Goal: Transaction & Acquisition: Book appointment/travel/reservation

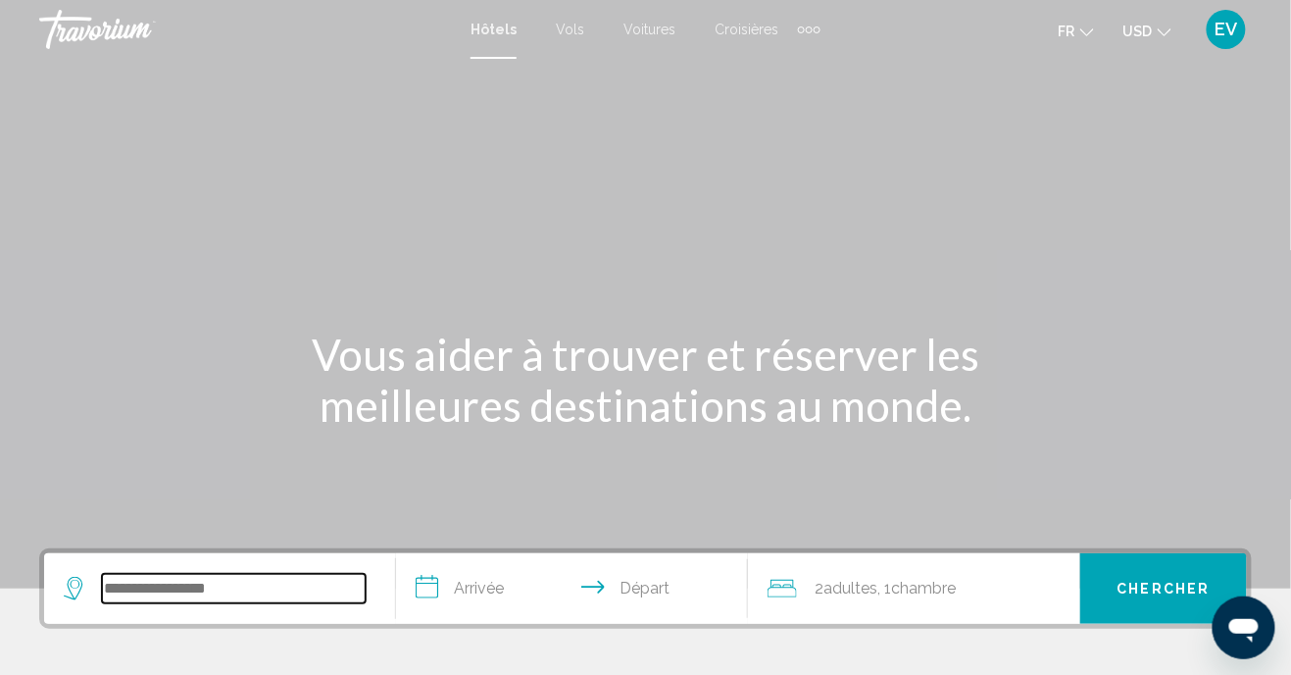
click at [153, 591] on input "Search widget" at bounding box center [234, 588] width 264 height 29
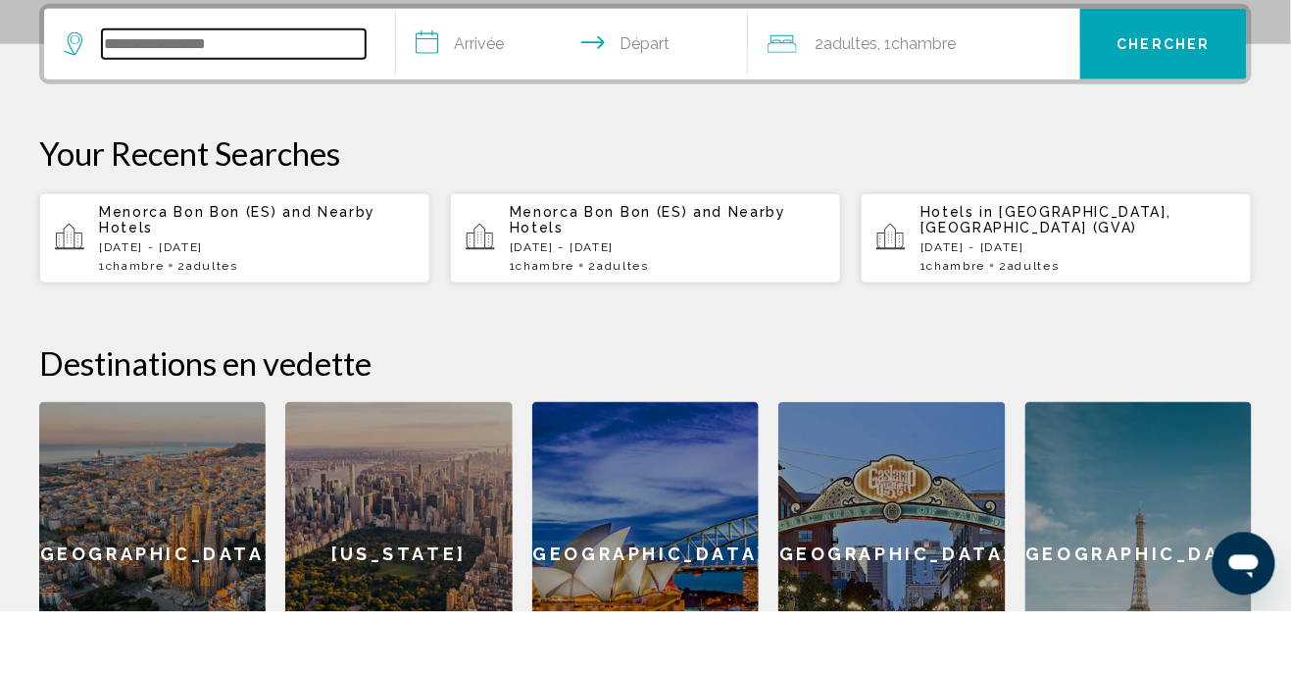
scroll to position [483, 0]
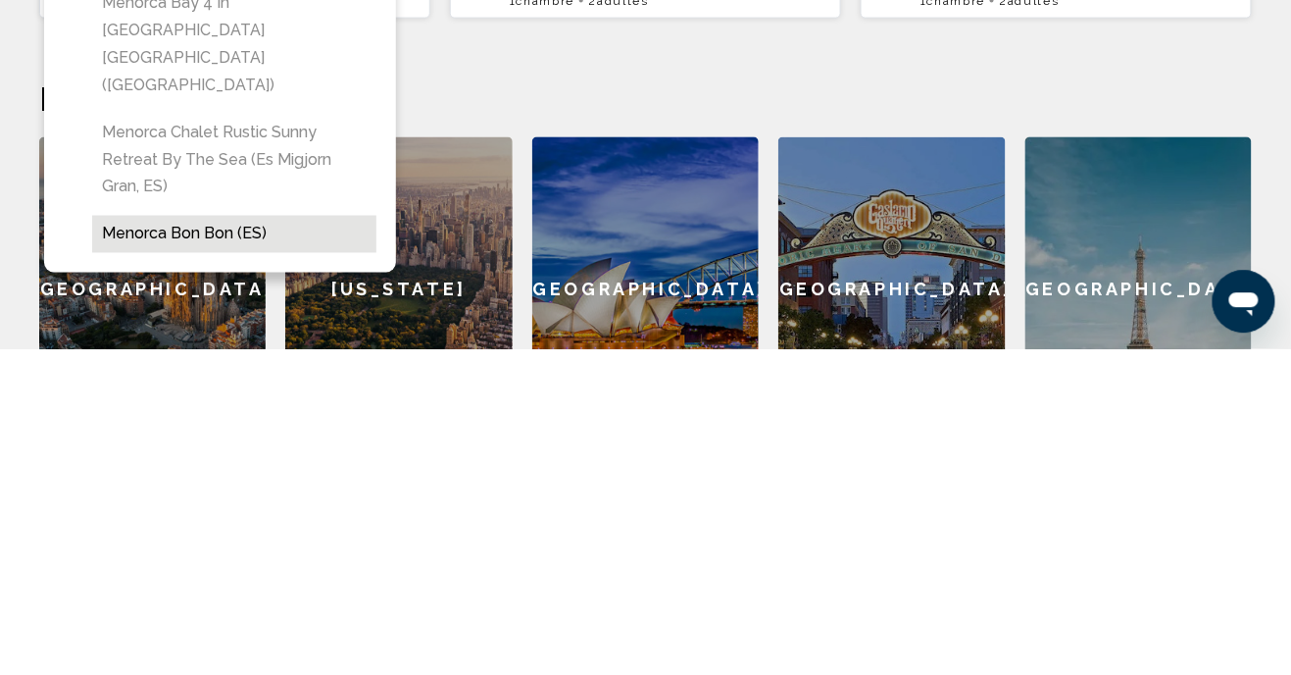
click at [144, 541] on button "Menorca Bon Bon (ES)" at bounding box center [234, 559] width 284 height 37
type input "**********"
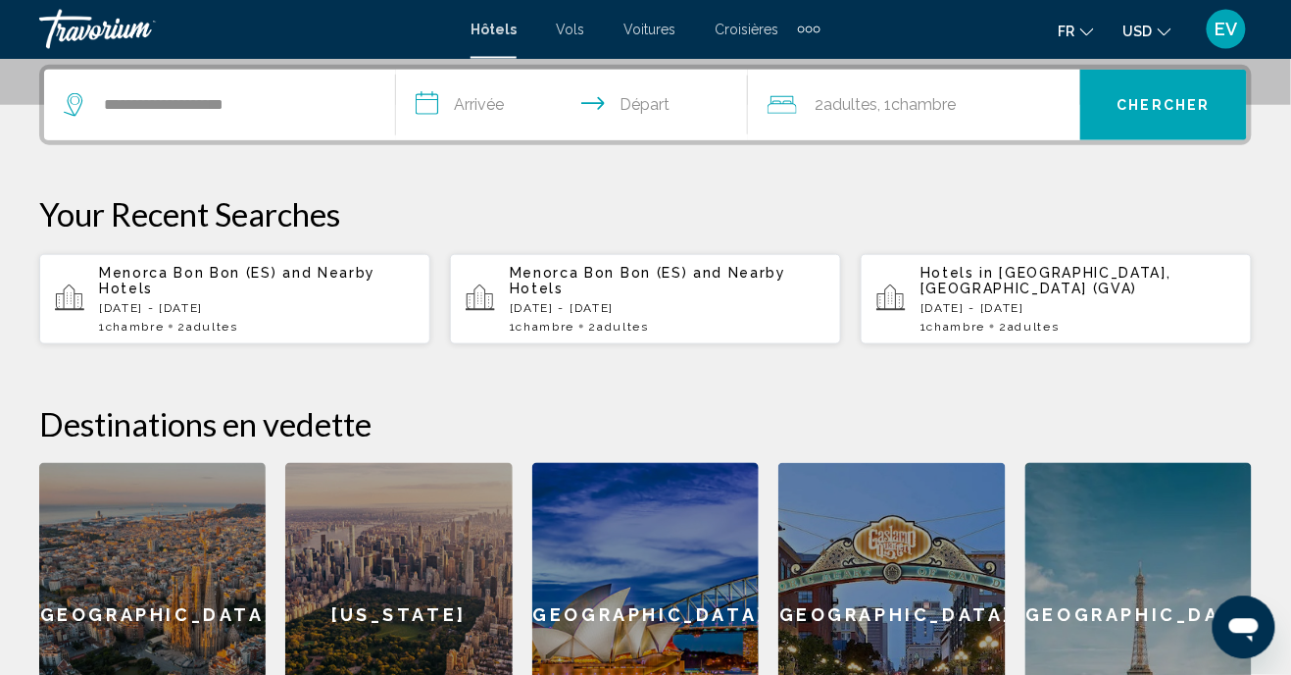
click at [467, 97] on input "**********" at bounding box center [576, 108] width 360 height 76
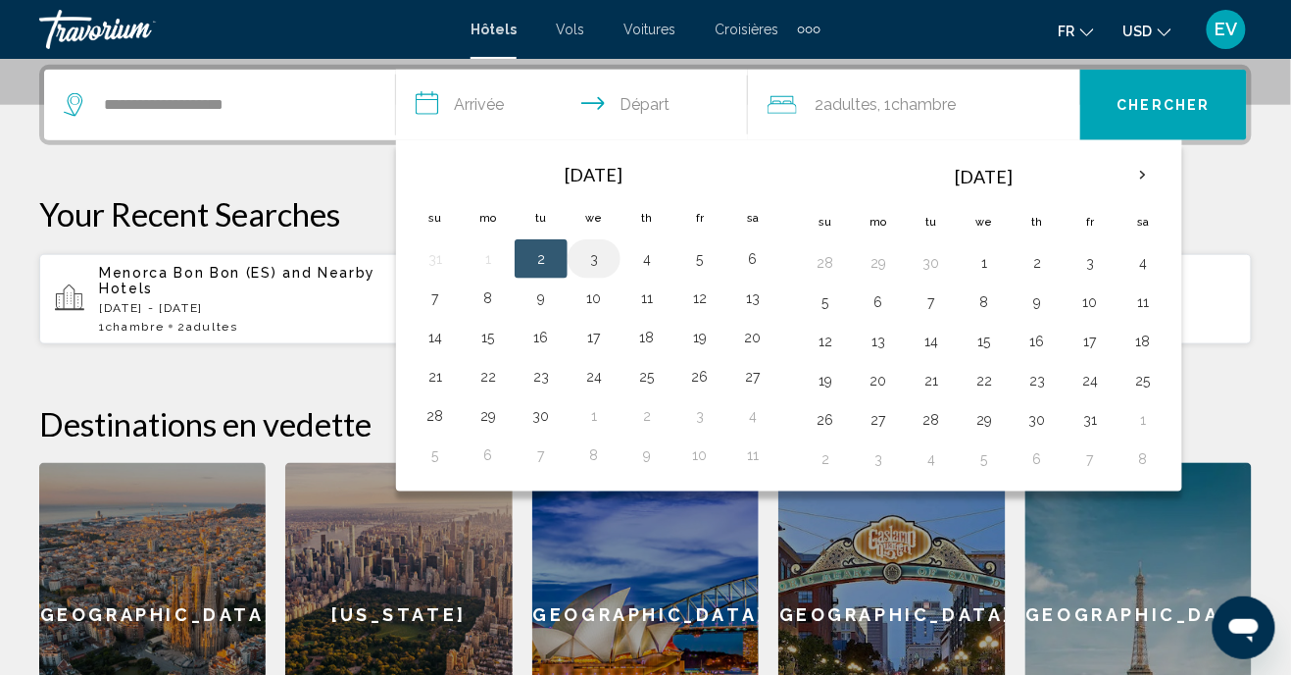
click at [596, 263] on button "3" at bounding box center [593, 258] width 31 height 27
click at [685, 96] on input "**********" at bounding box center [576, 108] width 360 height 76
click at [594, 302] on button "10" at bounding box center [593, 297] width 31 height 27
type input "**********"
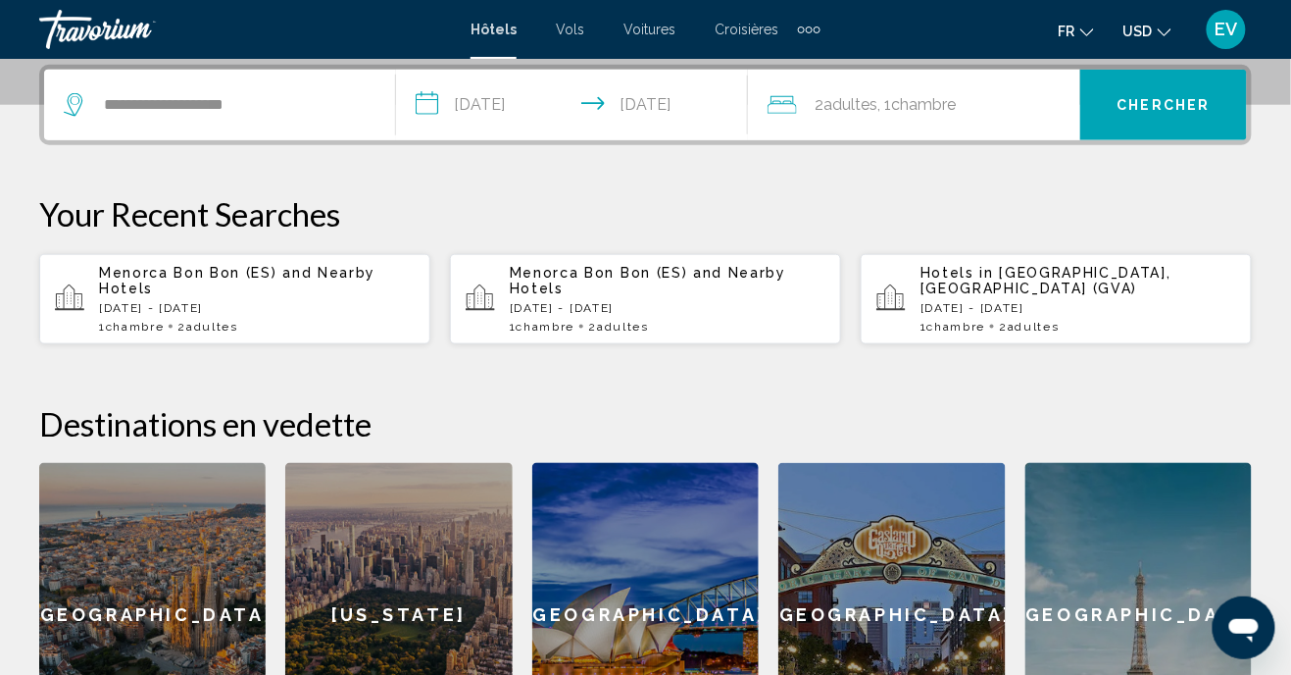
click at [1190, 117] on button "Chercher" at bounding box center [1163, 105] width 167 height 71
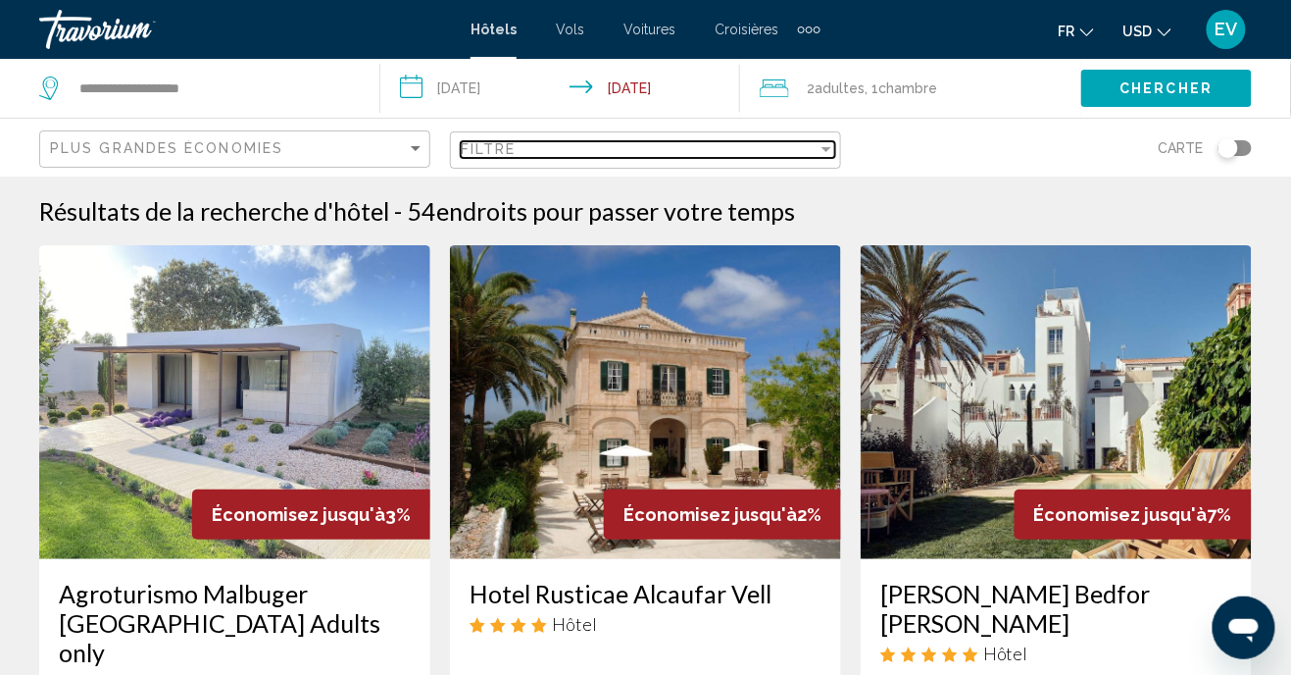
click at [792, 144] on div "Filtre" at bounding box center [639, 149] width 357 height 16
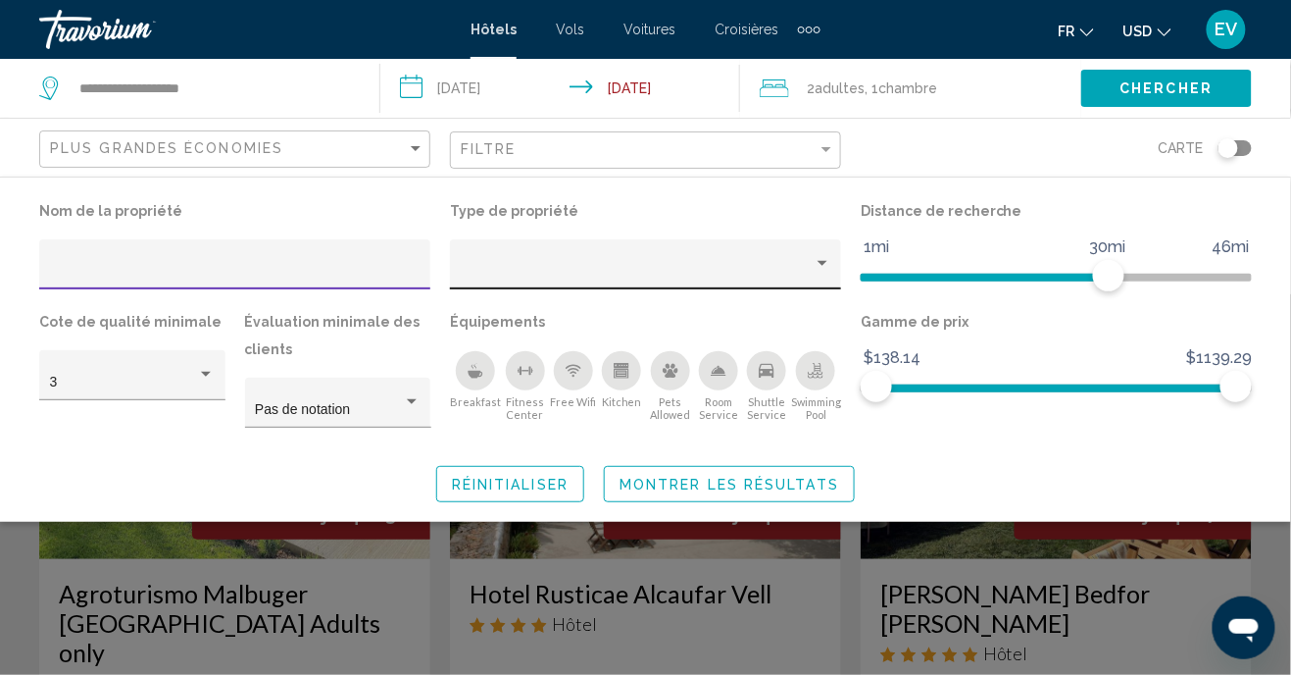
click at [801, 267] on div "Property type" at bounding box center [637, 272] width 353 height 16
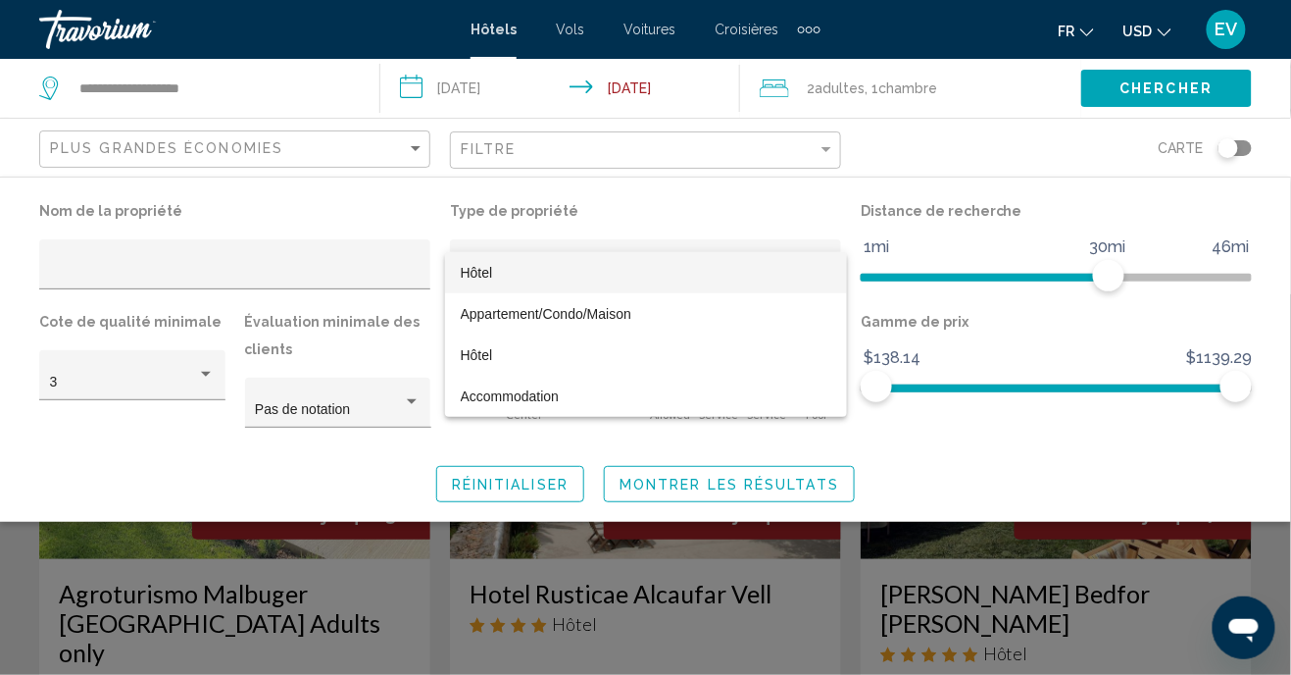
click at [346, 255] on div at bounding box center [645, 337] width 1291 height 675
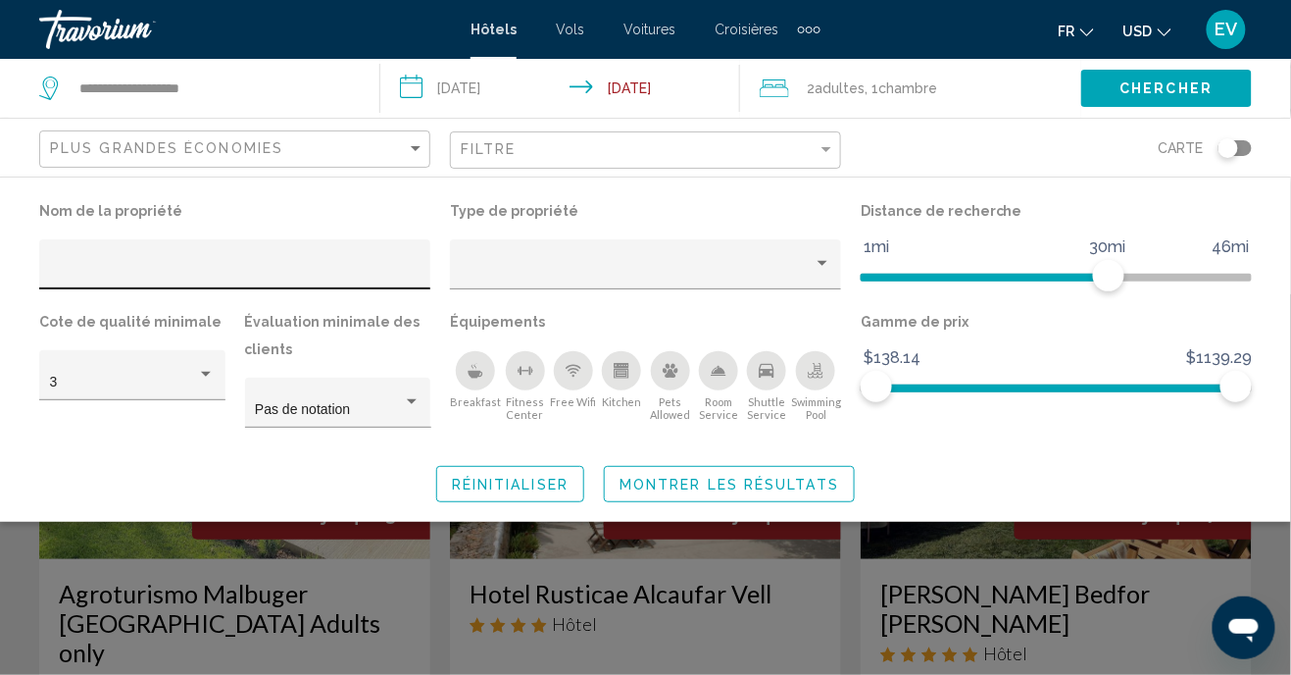
click at [361, 269] on input "Hotel Filters" at bounding box center [235, 272] width 371 height 16
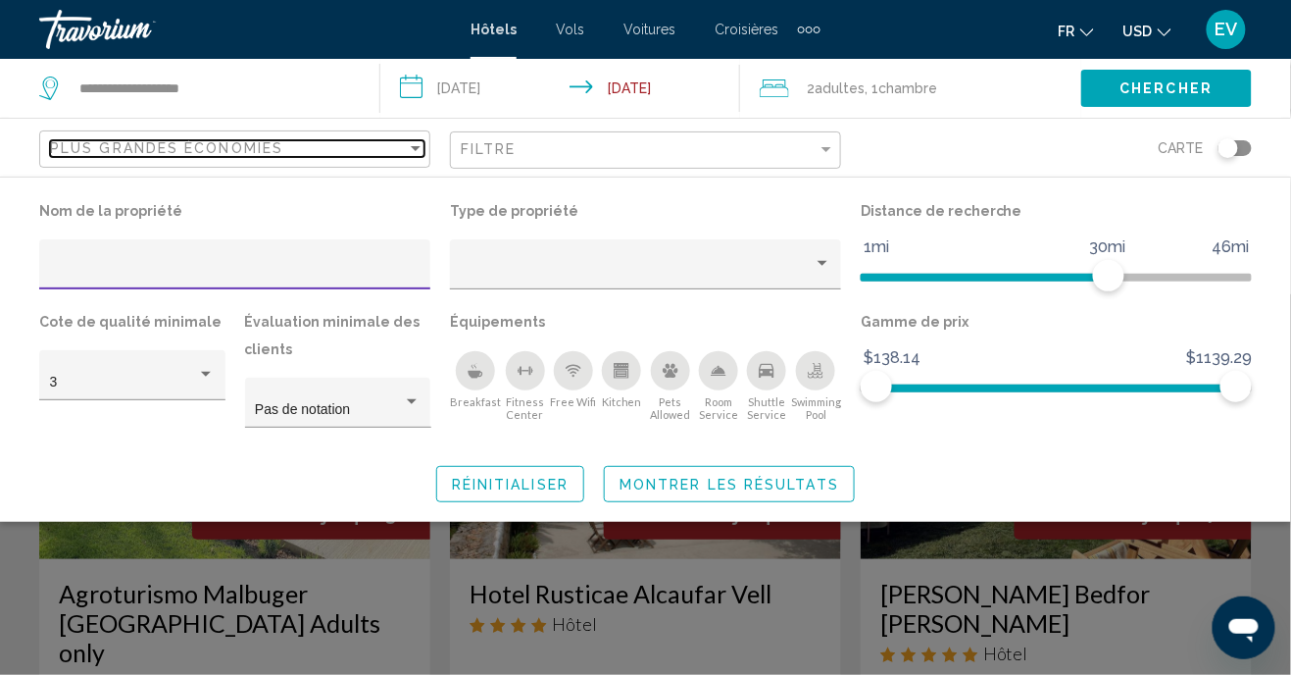
click at [391, 152] on div "Plus grandes économies" at bounding box center [228, 148] width 357 height 16
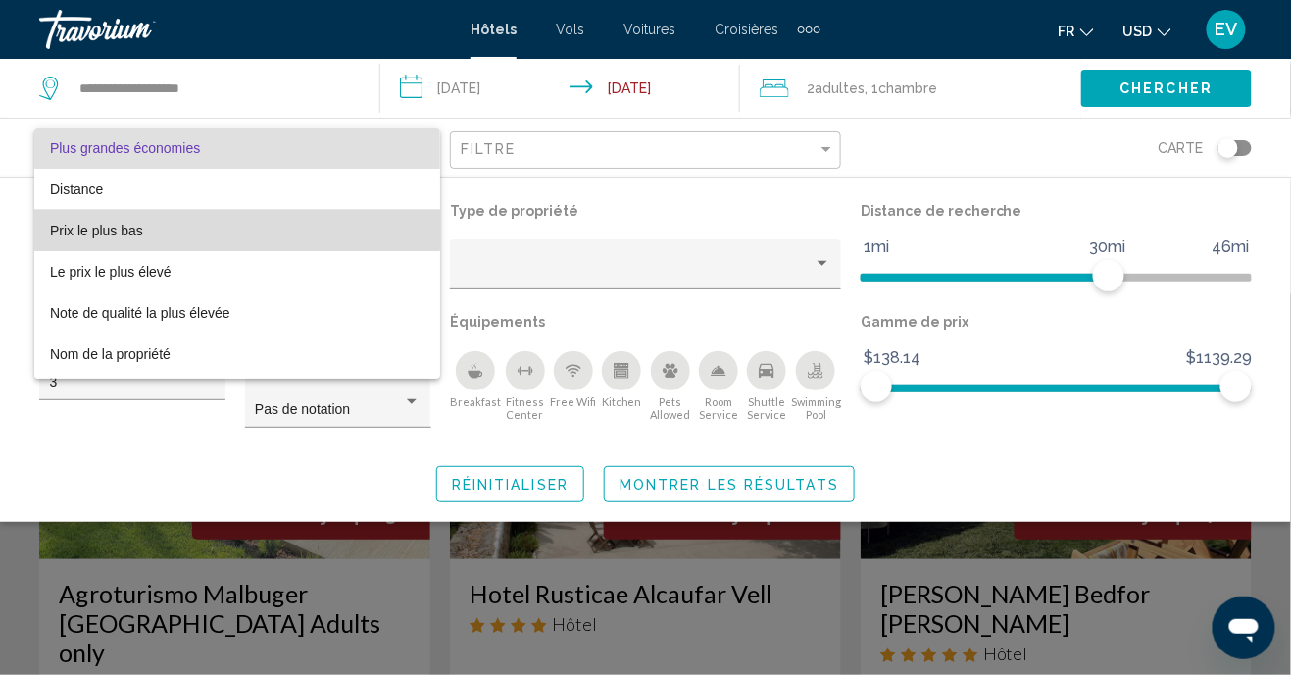
click at [187, 229] on span "Prix le plus bas" at bounding box center [237, 230] width 375 height 41
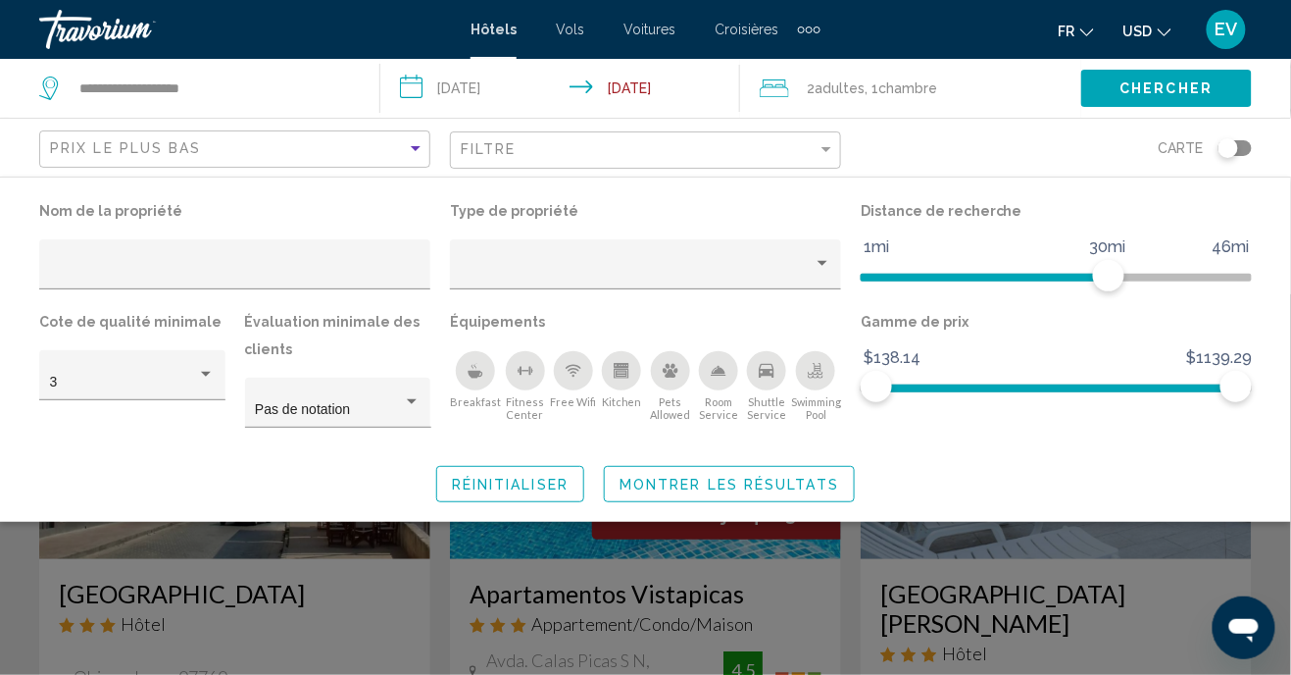
click at [1192, 96] on button "Chercher" at bounding box center [1166, 88] width 171 height 36
click at [1172, 102] on button "Chercher" at bounding box center [1166, 88] width 171 height 36
click at [398, 585] on div "Search widget" at bounding box center [645, 484] width 1291 height 380
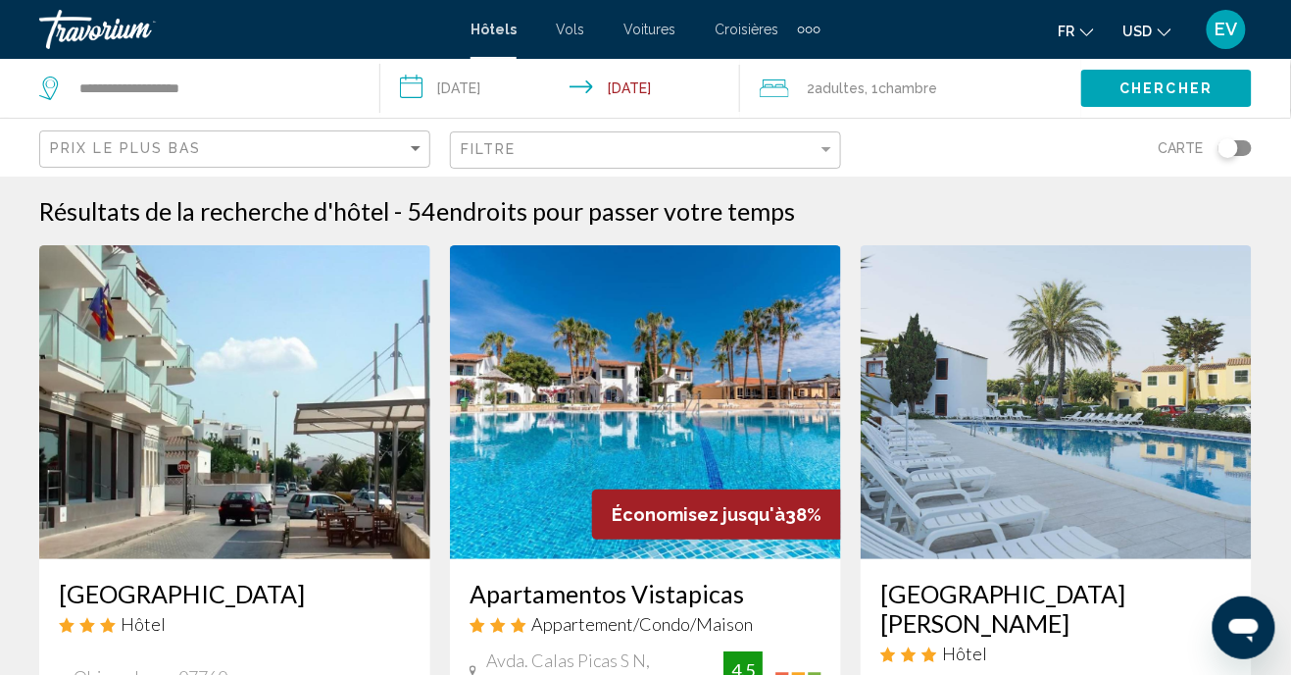
click at [1183, 88] on span "Chercher" at bounding box center [1167, 89] width 93 height 16
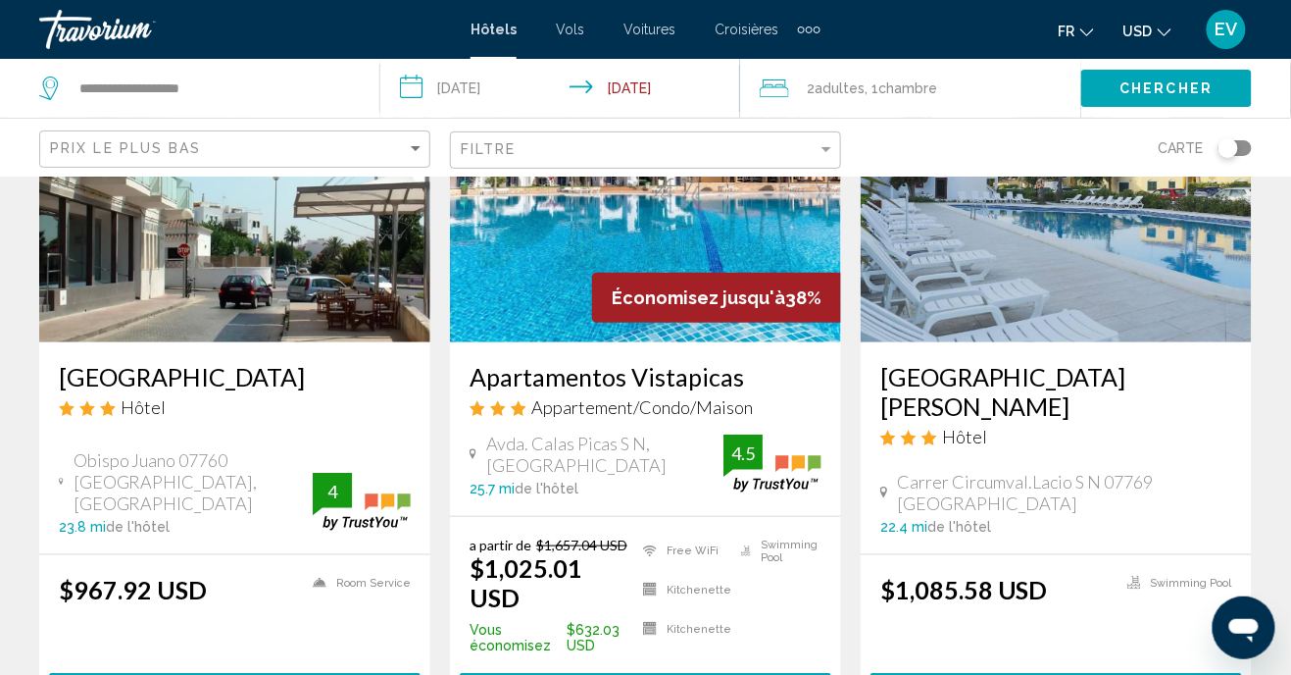
scroll to position [200, 0]
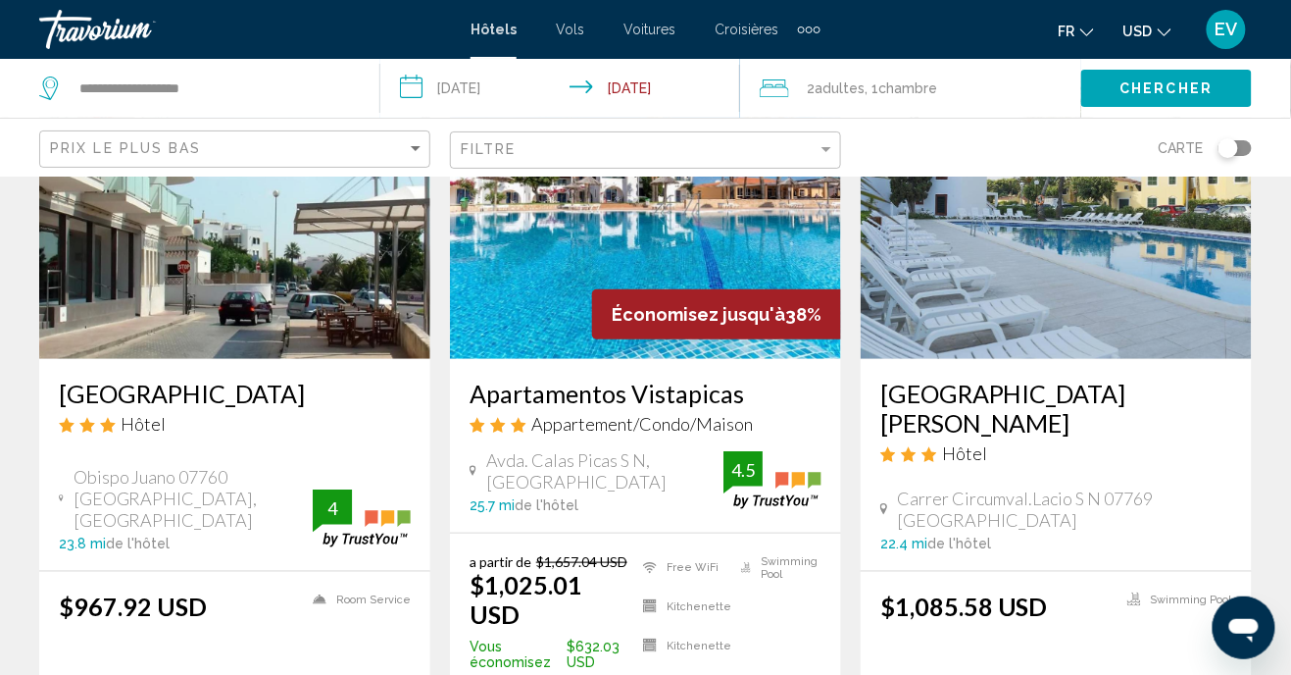
click at [1153, 38] on button "USD USD ($) MXN (Mex$) CAD (Can$) GBP (£) EUR (€) AUD (A$) NZD (NZ$) CNY (CN¥)" at bounding box center [1148, 31] width 48 height 28
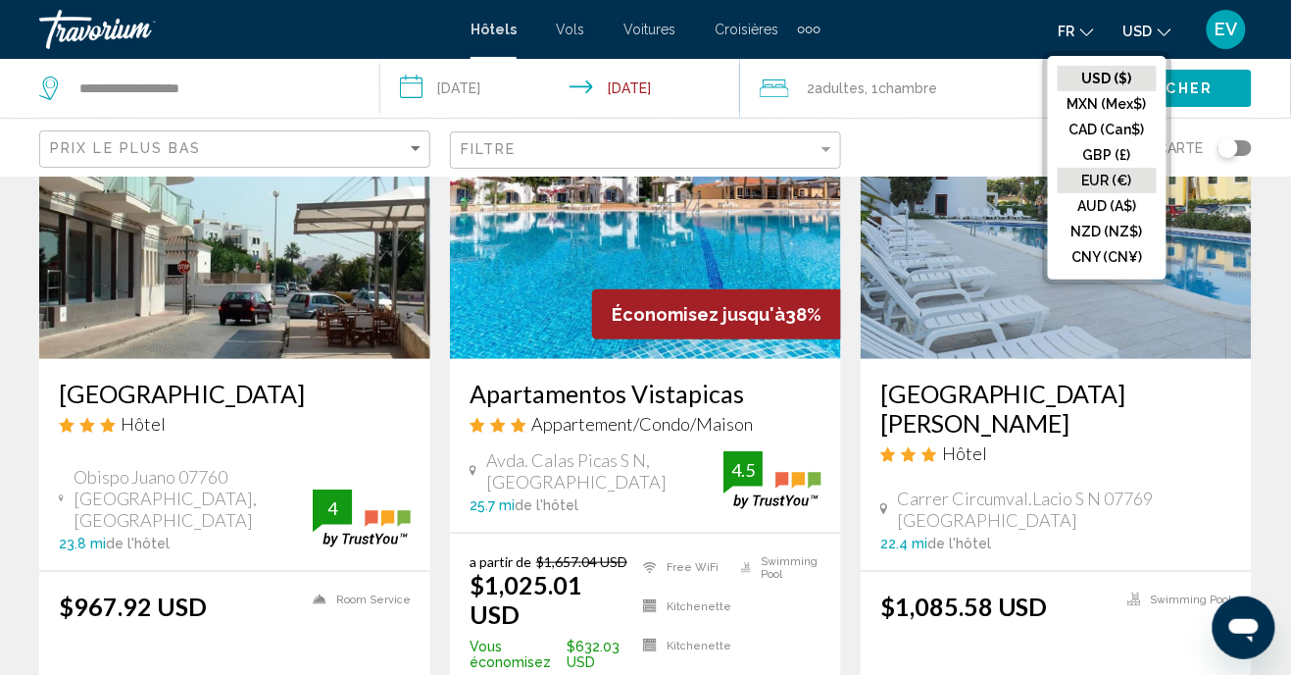
click at [1126, 182] on button "EUR (€)" at bounding box center [1107, 180] width 99 height 25
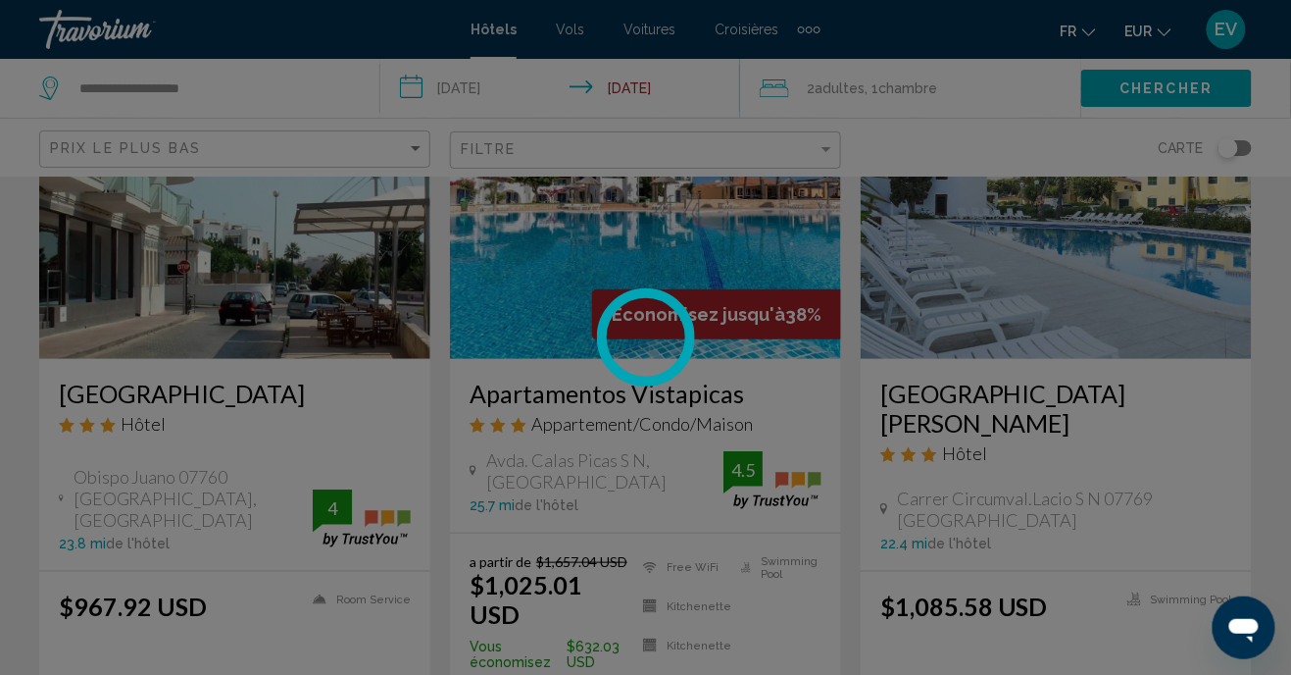
scroll to position [4, 0]
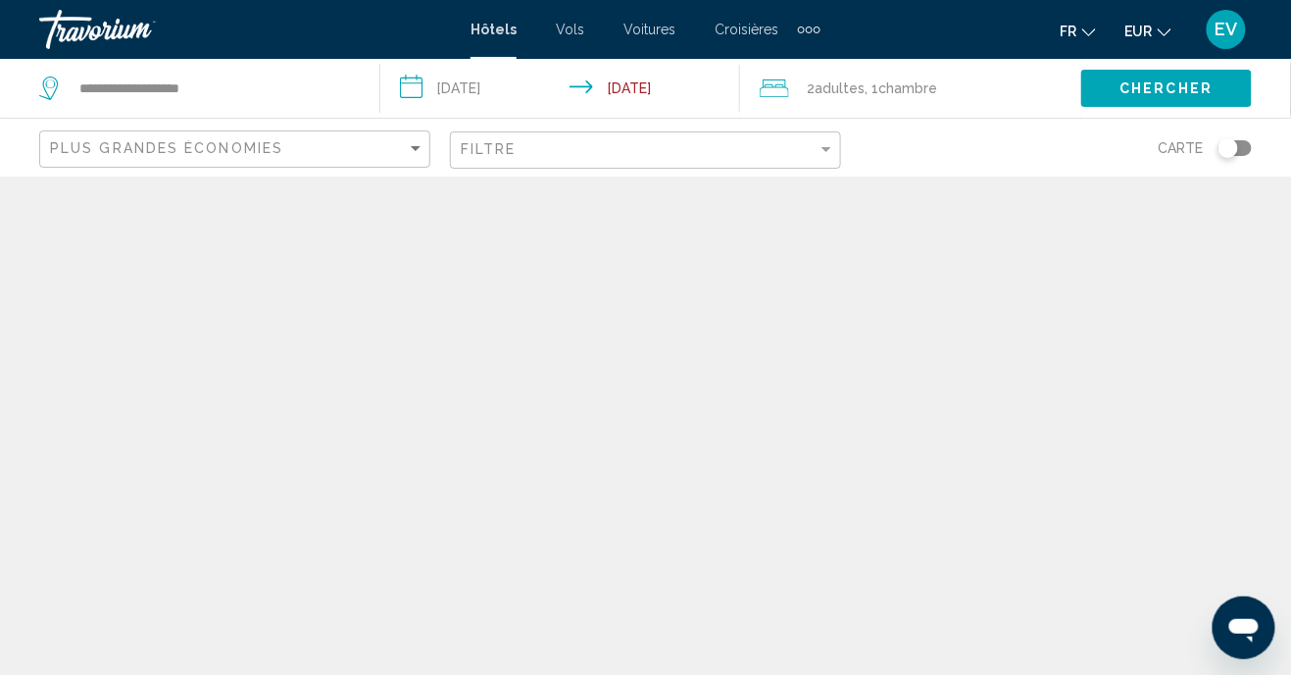
scroll to position [200, 0]
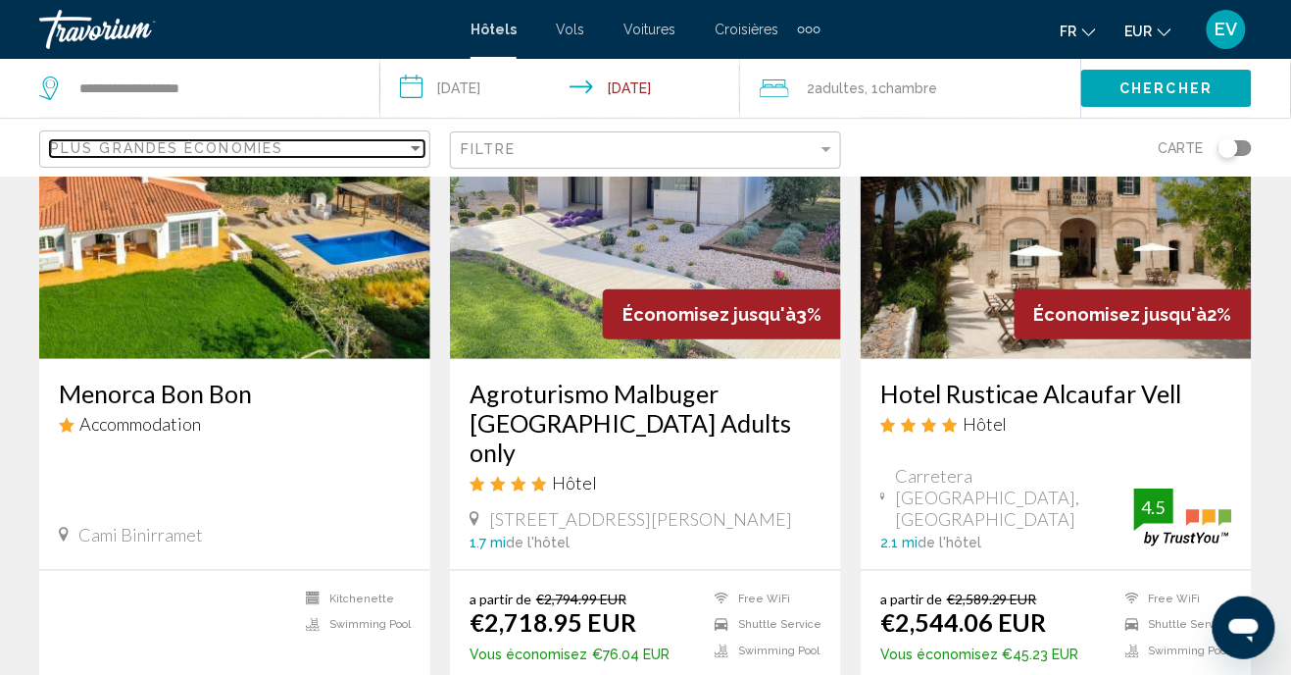
click at [384, 149] on div "Plus grandes économies" at bounding box center [228, 148] width 357 height 16
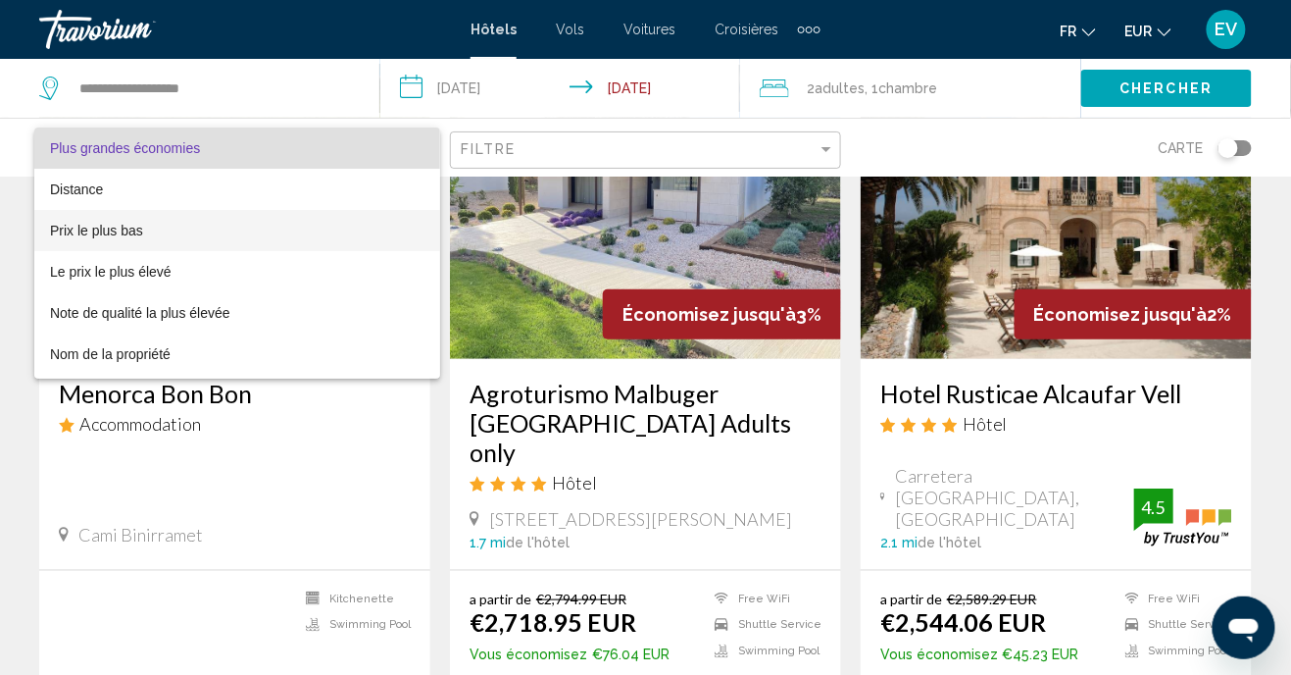
click at [150, 241] on span "Prix le plus bas" at bounding box center [237, 230] width 375 height 41
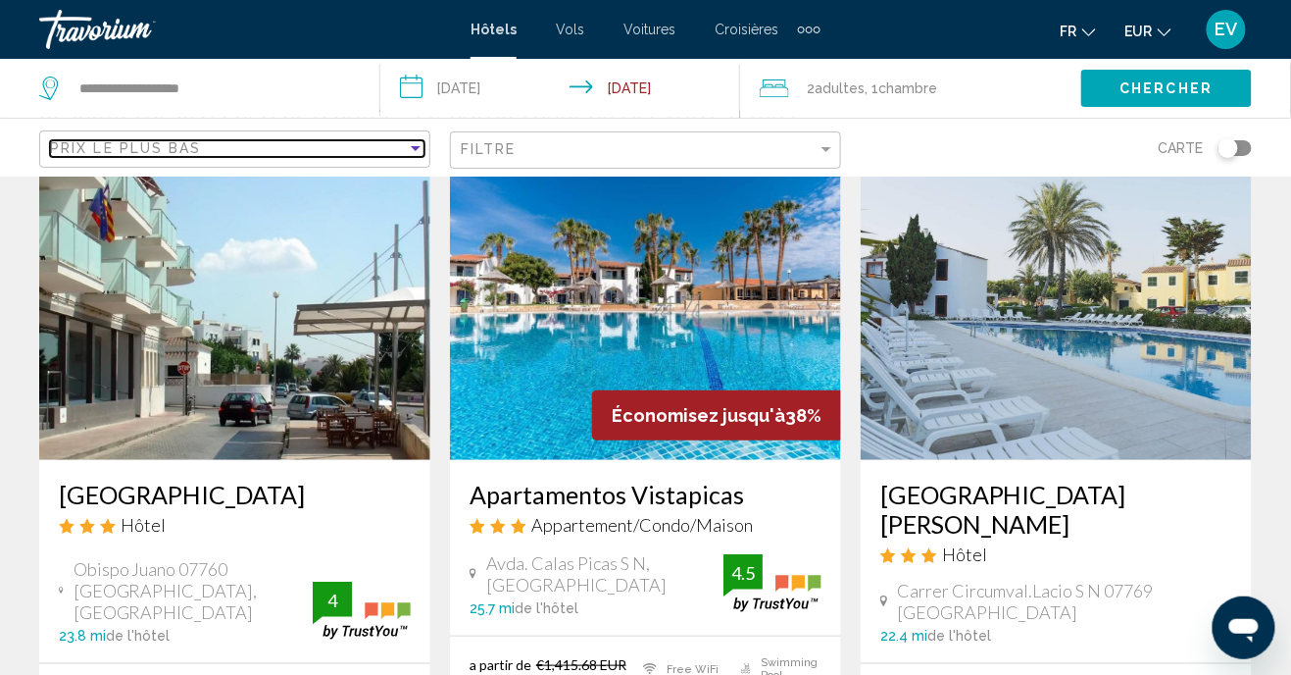
scroll to position [96, 0]
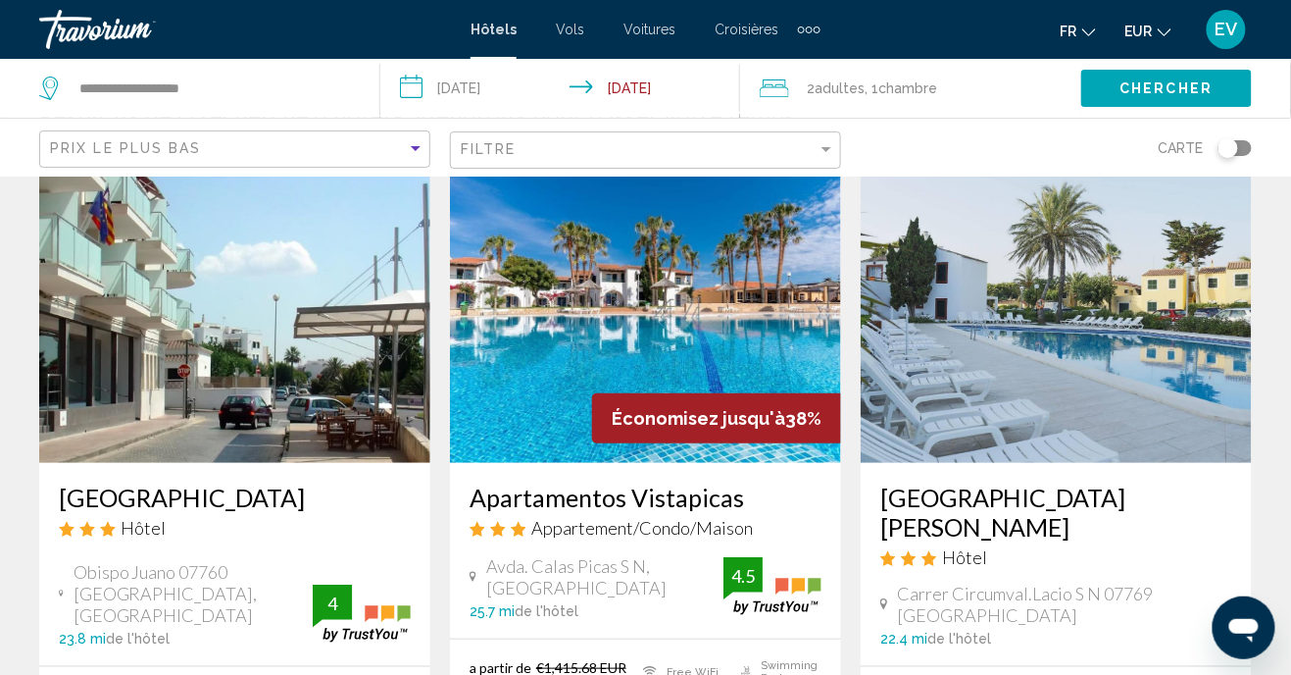
click at [713, 318] on img "Main content" at bounding box center [645, 306] width 391 height 314
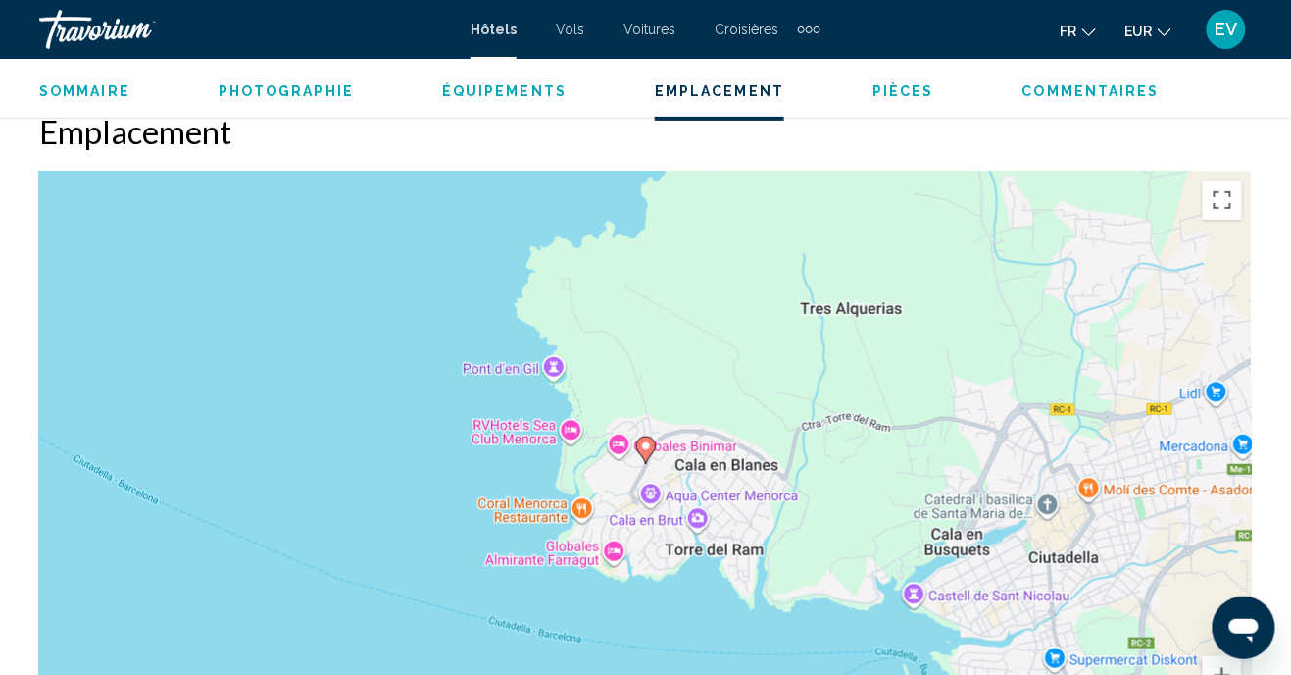
scroll to position [2173, 0]
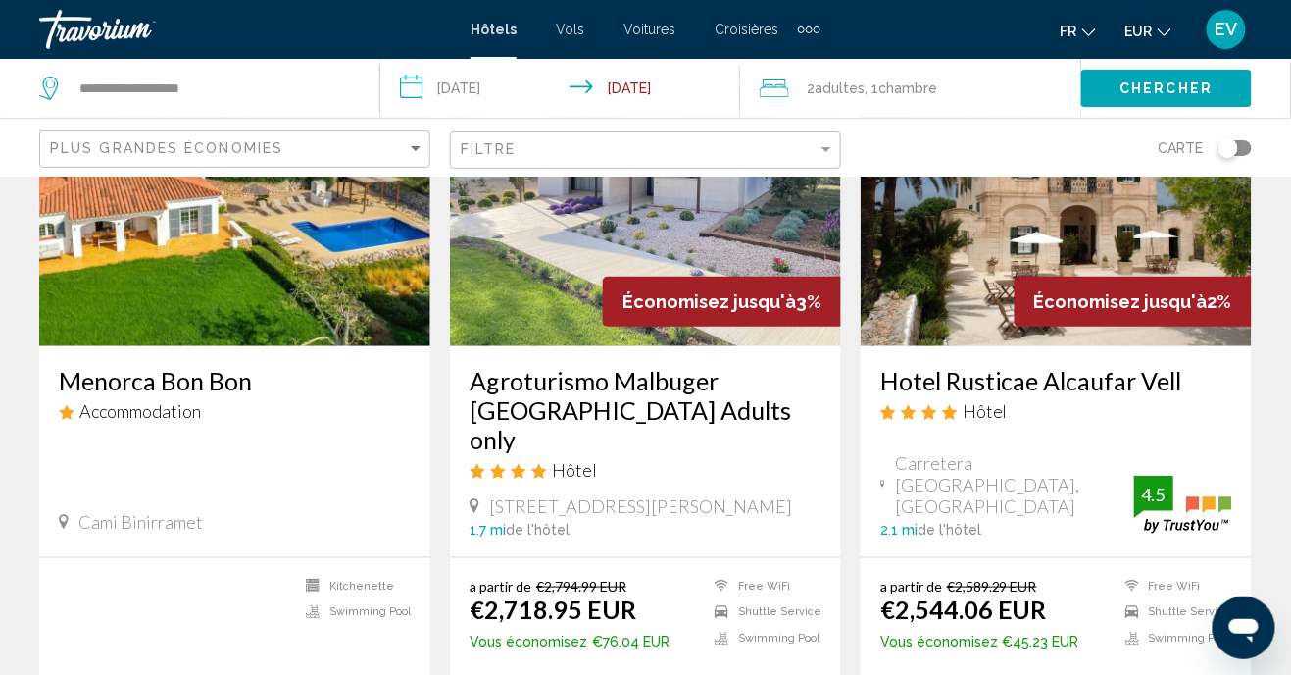
scroll to position [213, 0]
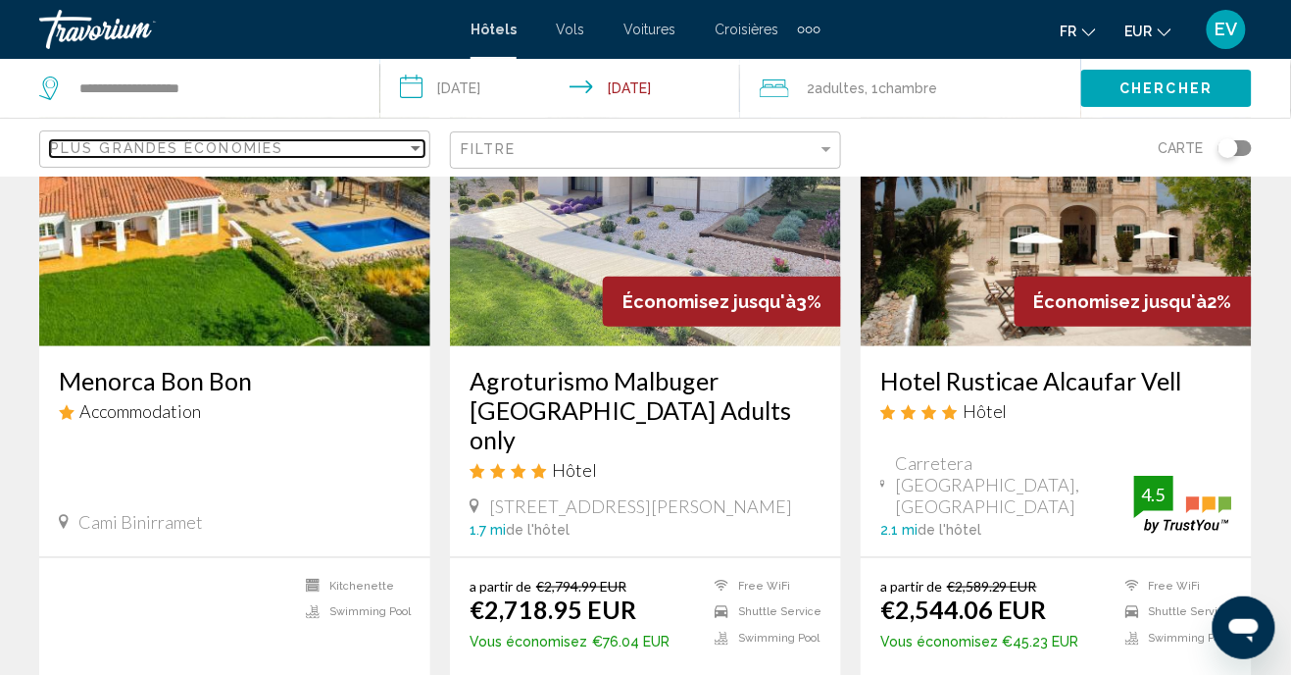
click at [385, 146] on div "Plus grandes économies" at bounding box center [228, 148] width 357 height 16
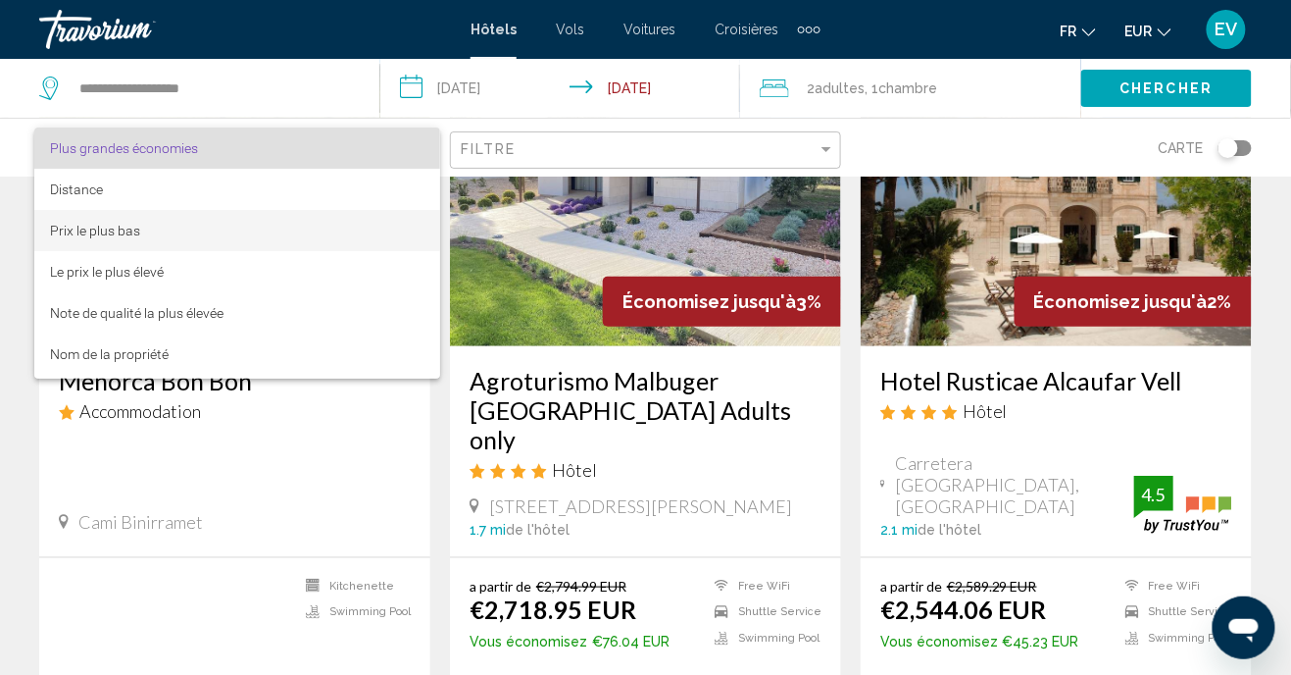
click at [174, 231] on span "Prix le plus bas" at bounding box center [237, 230] width 375 height 41
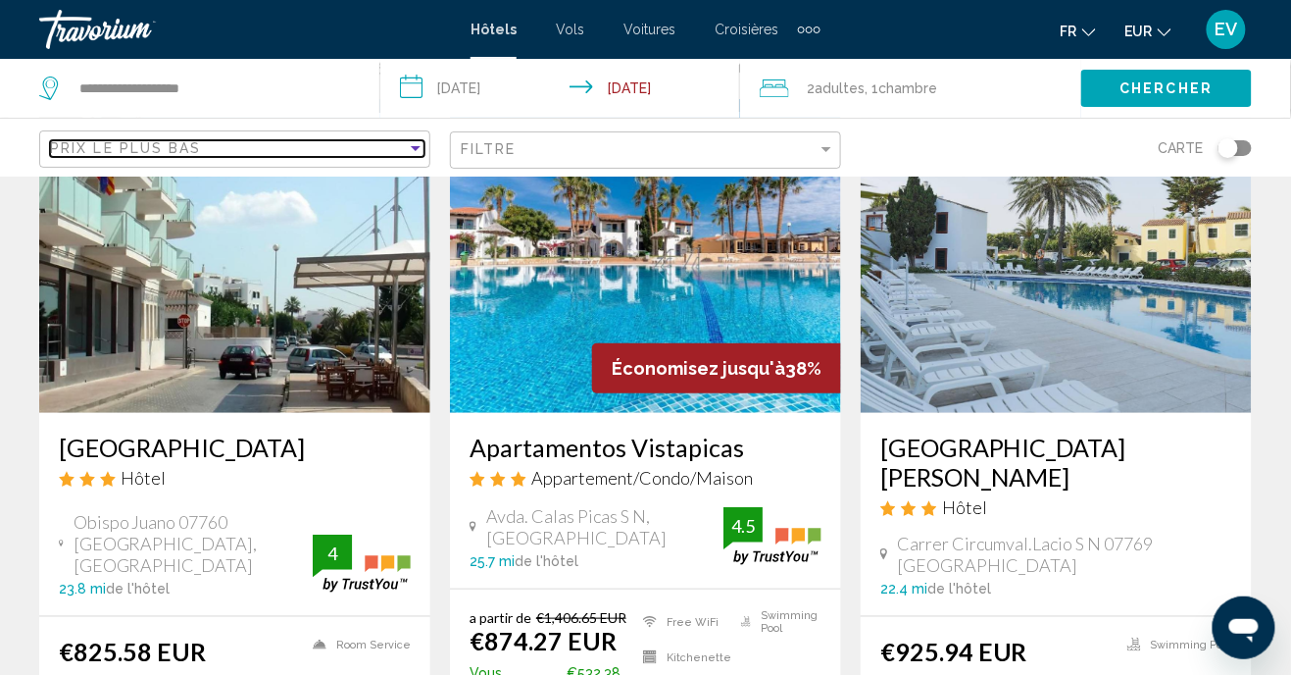
scroll to position [150, 0]
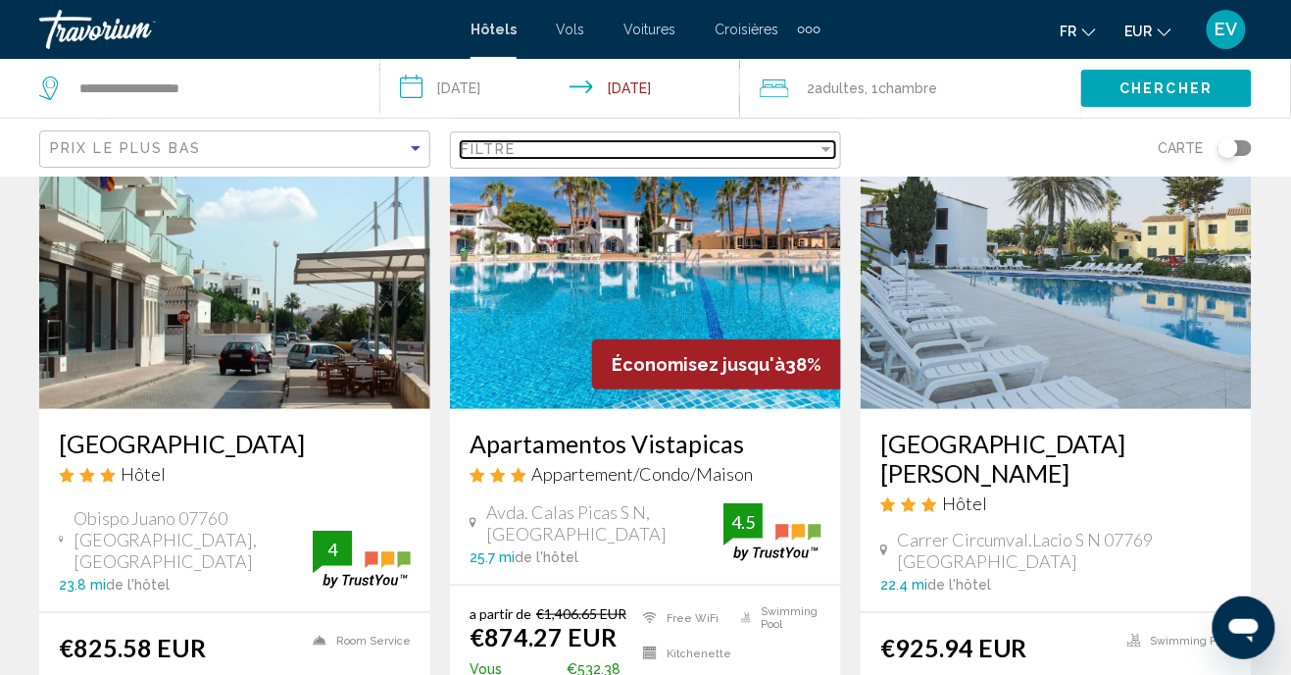
click at [826, 149] on div "Filter" at bounding box center [827, 149] width 10 height 5
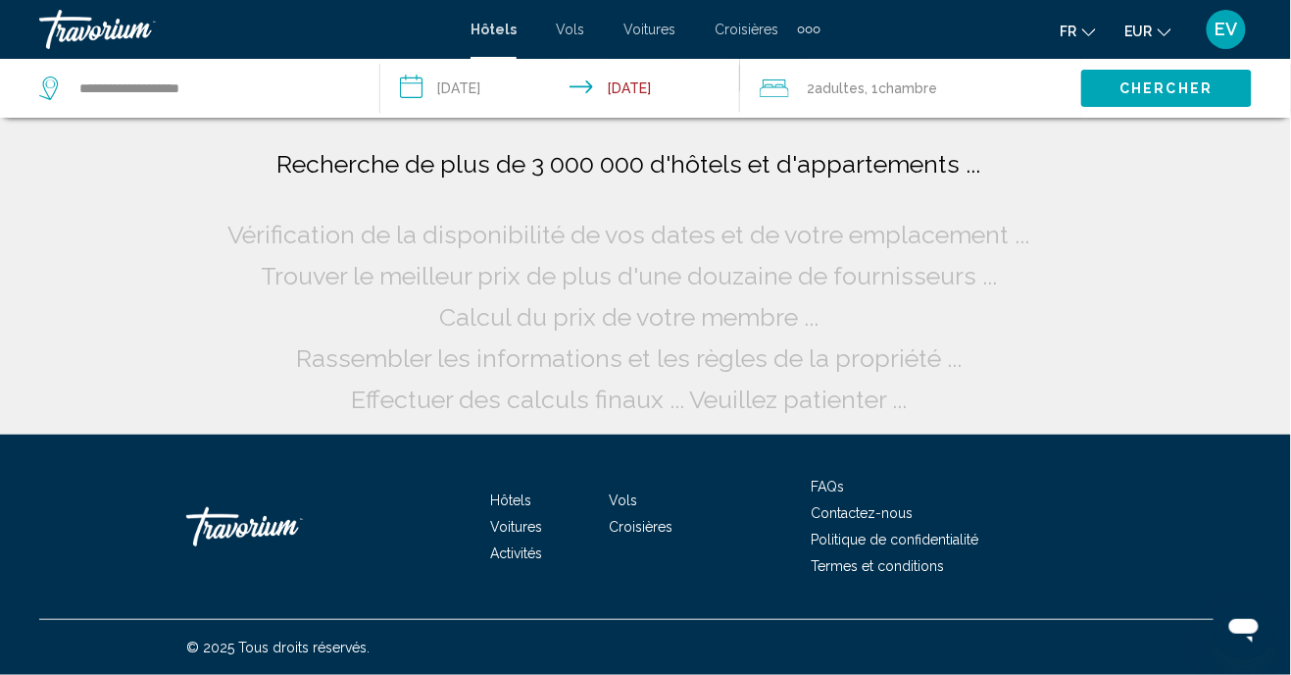
scroll to position [44, 0]
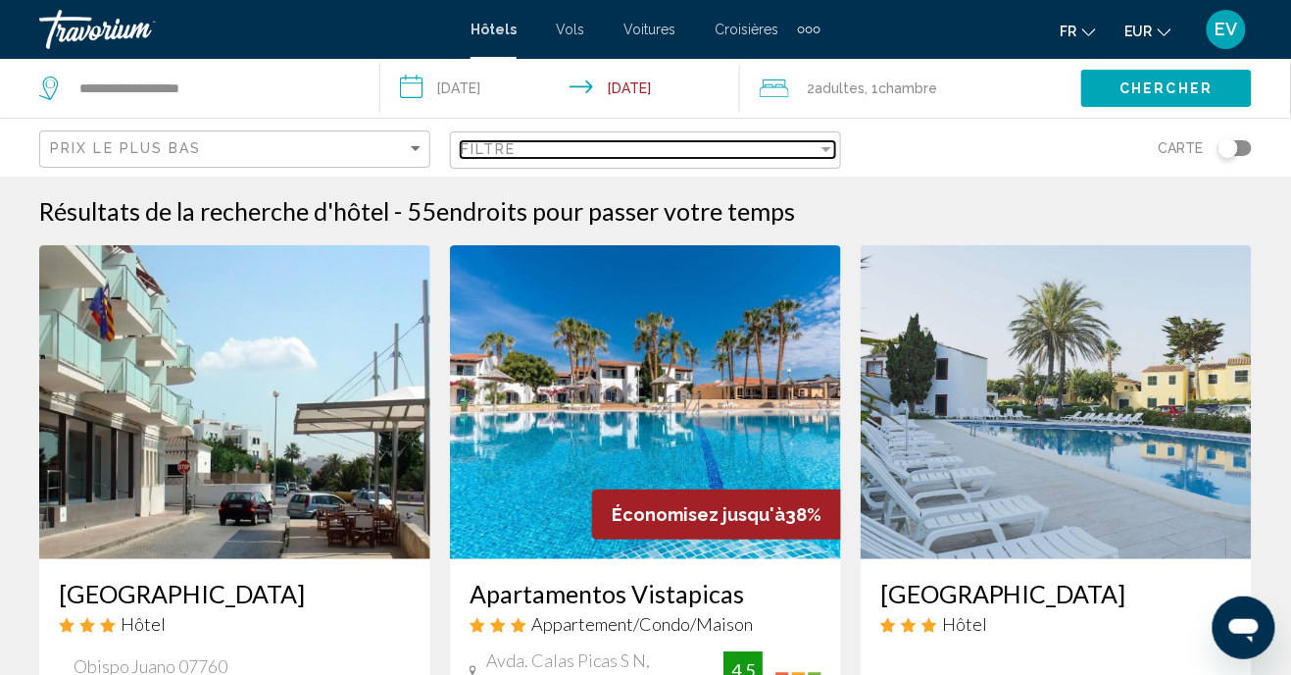
click at [790, 141] on div "Filtre" at bounding box center [639, 149] width 357 height 16
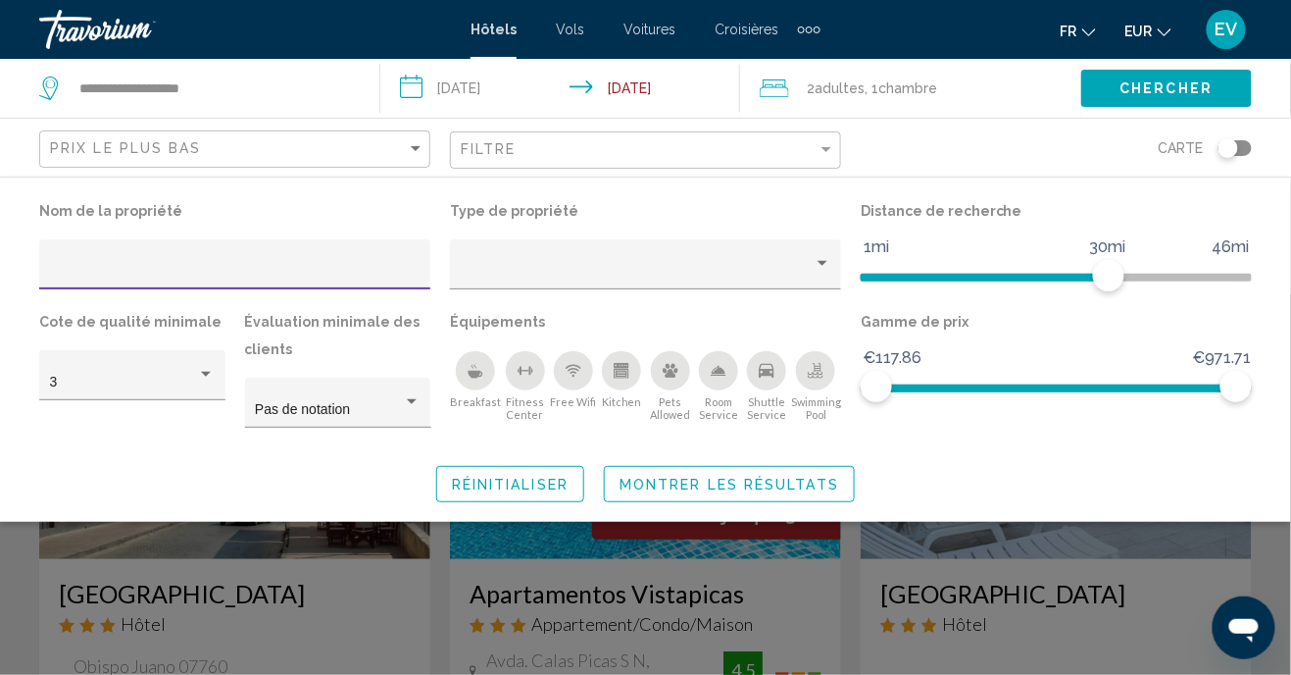
click at [870, 219] on p "Distance de recherche" at bounding box center [1056, 210] width 391 height 27
click at [885, 173] on div "Carte" at bounding box center [1056, 148] width 391 height 58
click at [420, 134] on div "Prix le plus bas" at bounding box center [237, 149] width 375 height 36
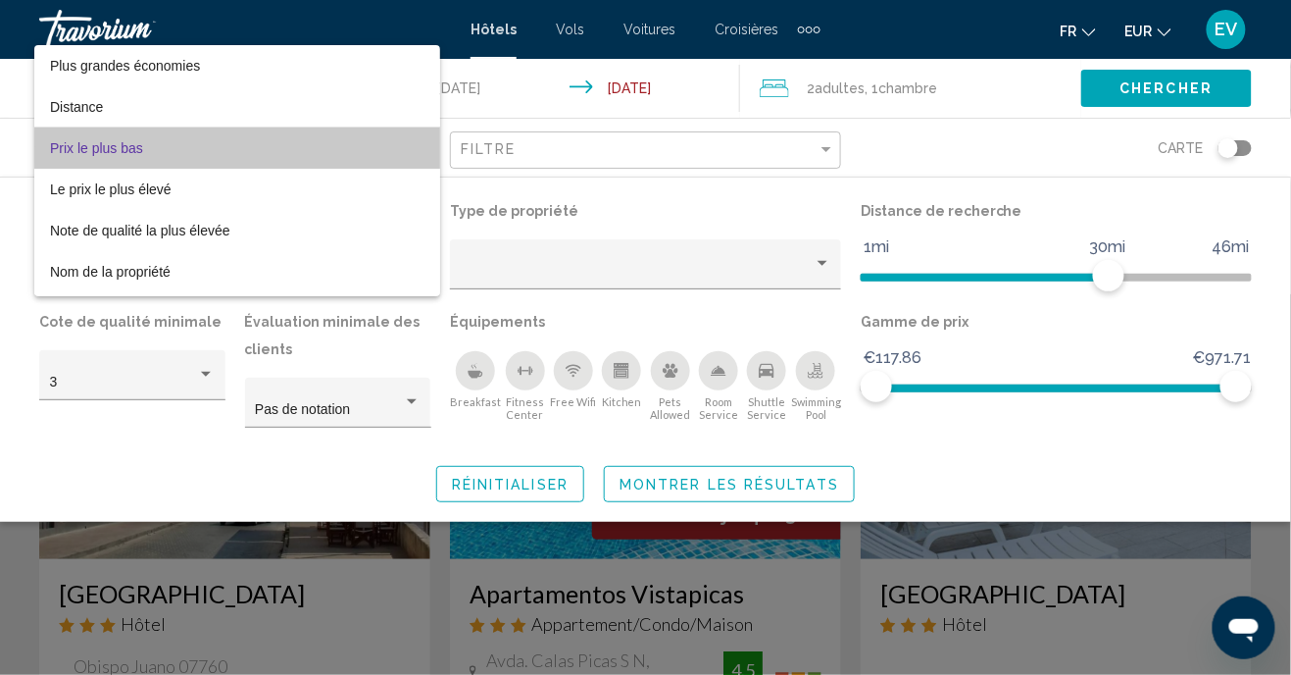
click at [272, 146] on span "Prix le plus bas" at bounding box center [237, 147] width 375 height 41
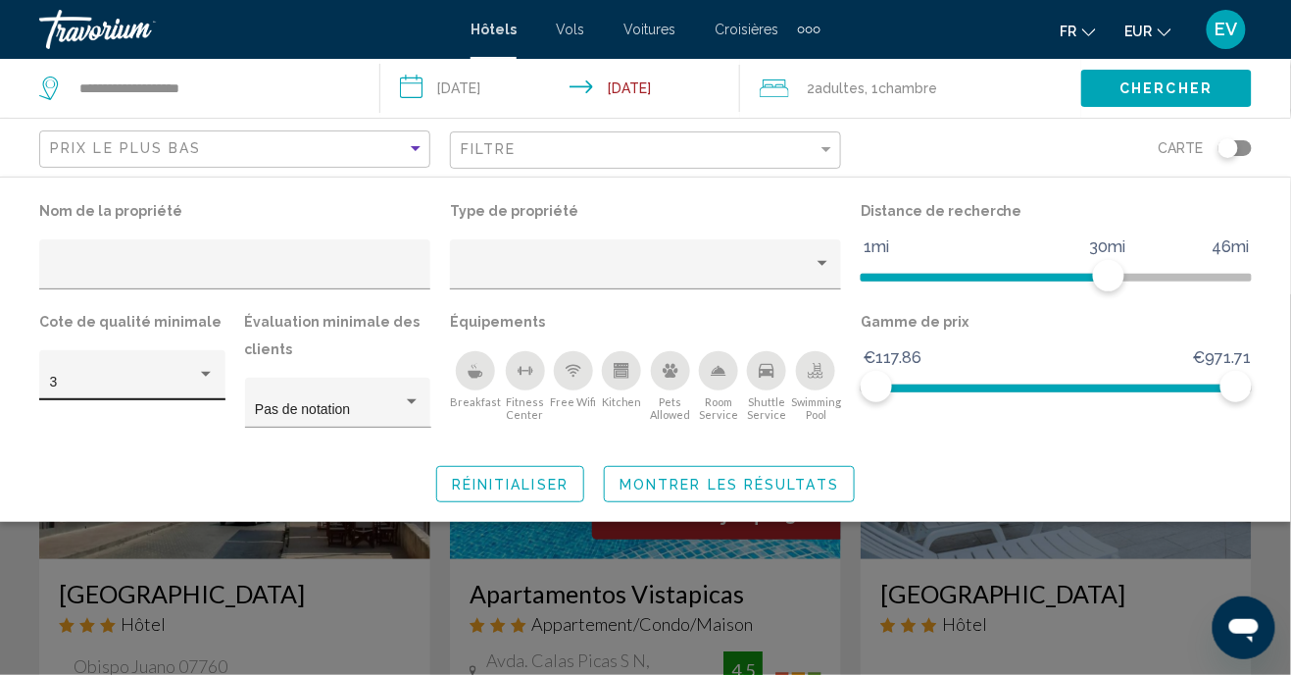
click at [206, 375] on div "Hotel Filters" at bounding box center [206, 374] width 10 height 5
click at [200, 377] on span "3" at bounding box center [133, 384] width 166 height 41
click at [820, 260] on div "Property type" at bounding box center [823, 264] width 18 height 16
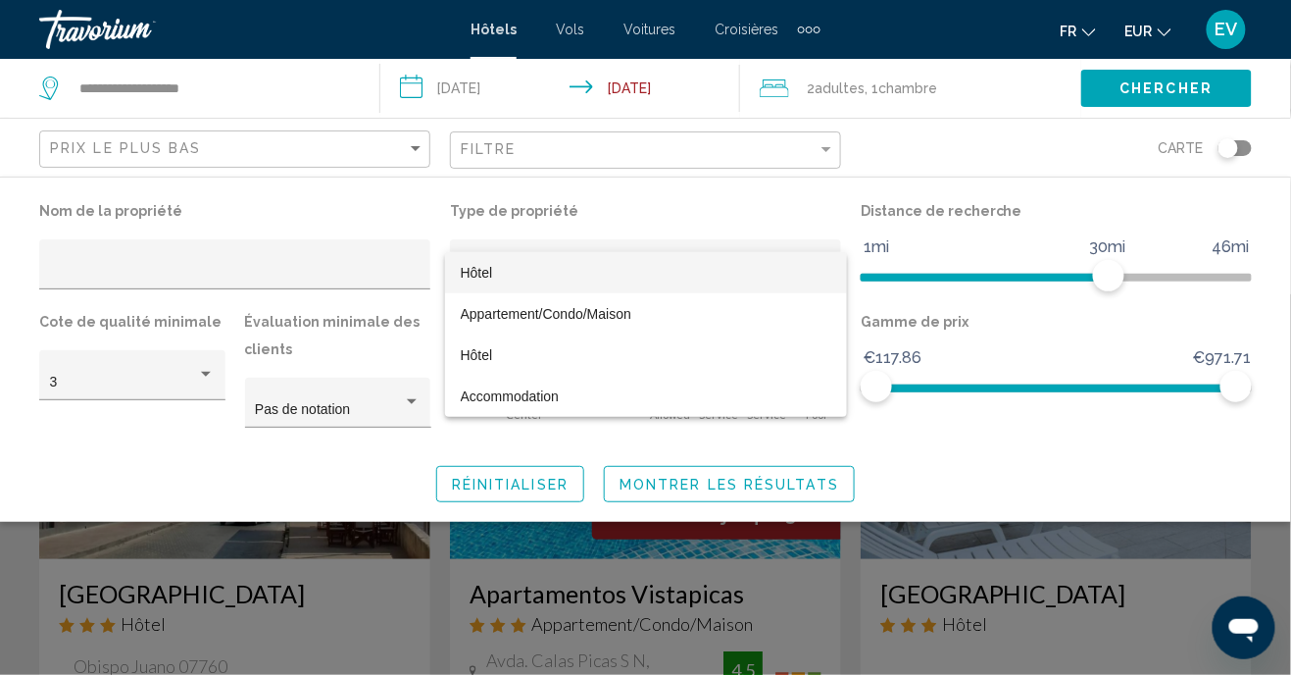
click at [676, 270] on span "Hôtel" at bounding box center [646, 272] width 371 height 41
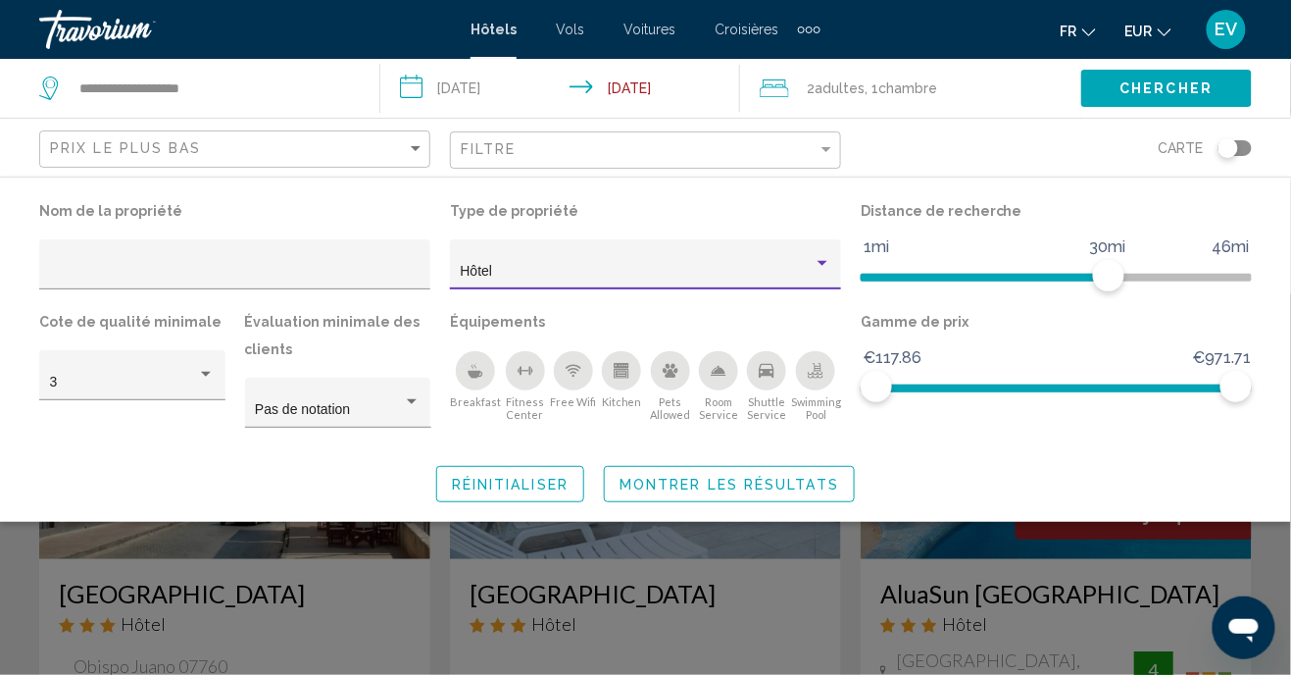
click at [797, 491] on span "Montrer les résultats" at bounding box center [730, 484] width 220 height 16
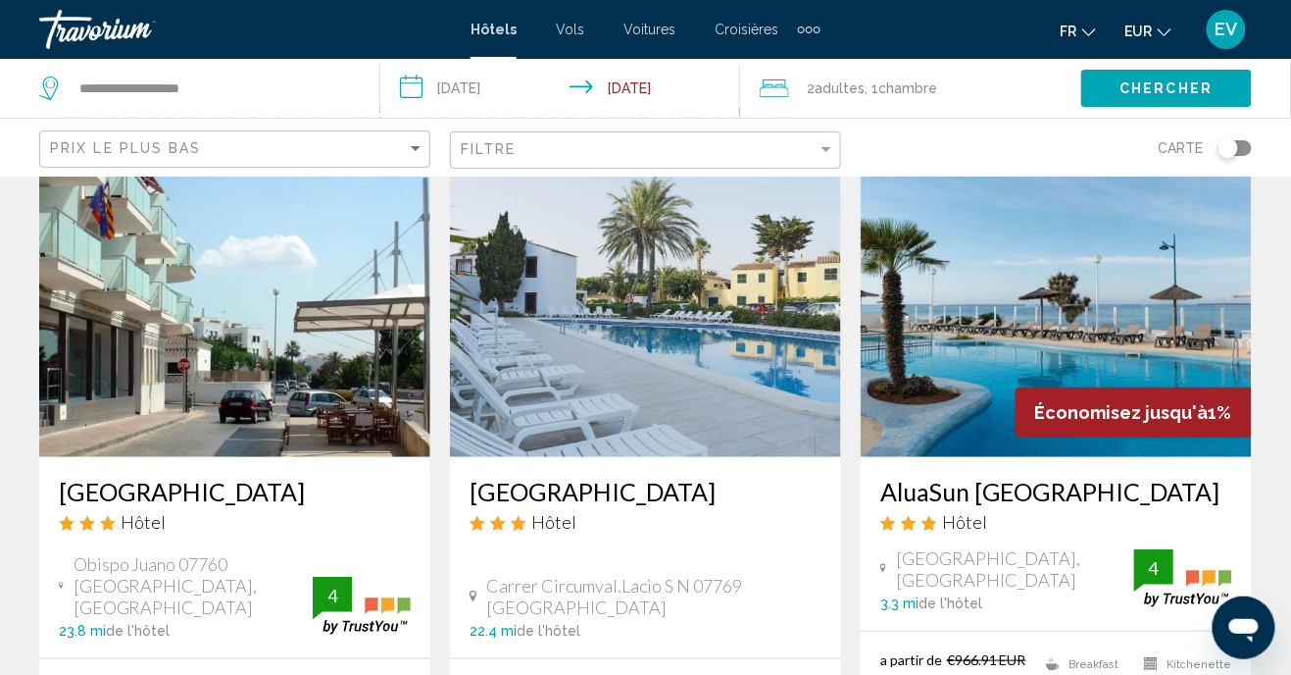
scroll to position [127, 0]
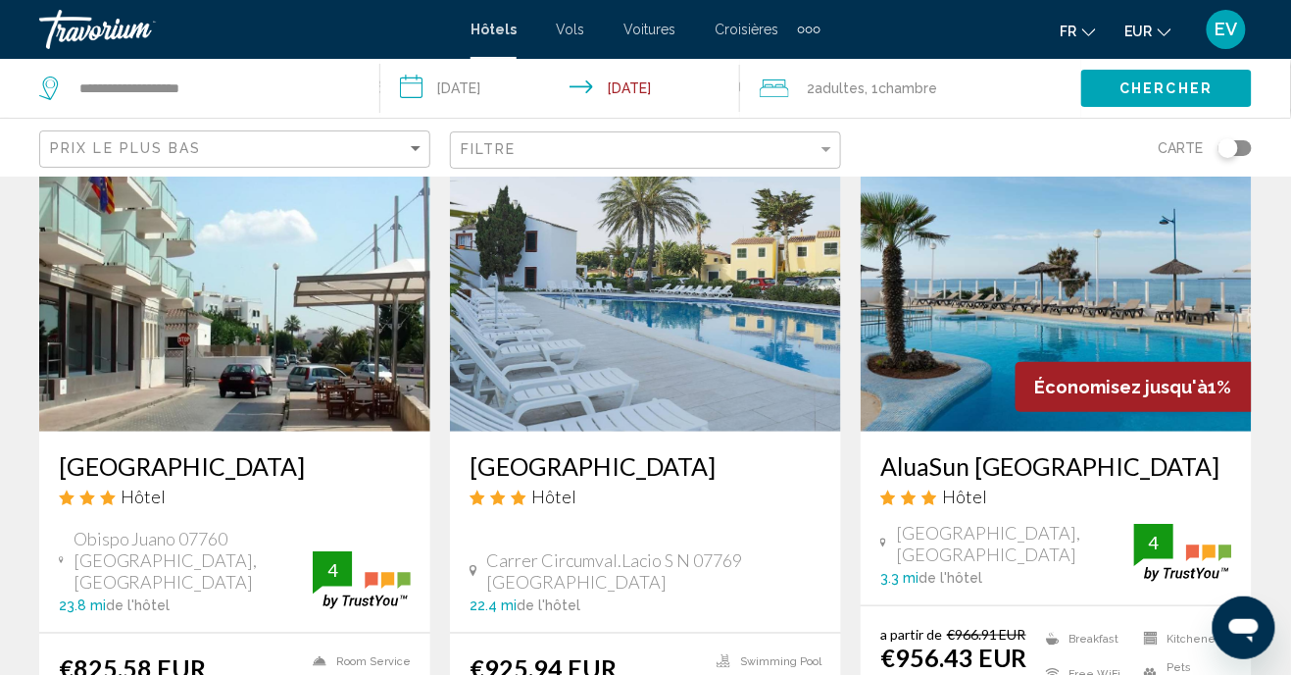
click at [1198, 319] on img "Main content" at bounding box center [1056, 275] width 391 height 314
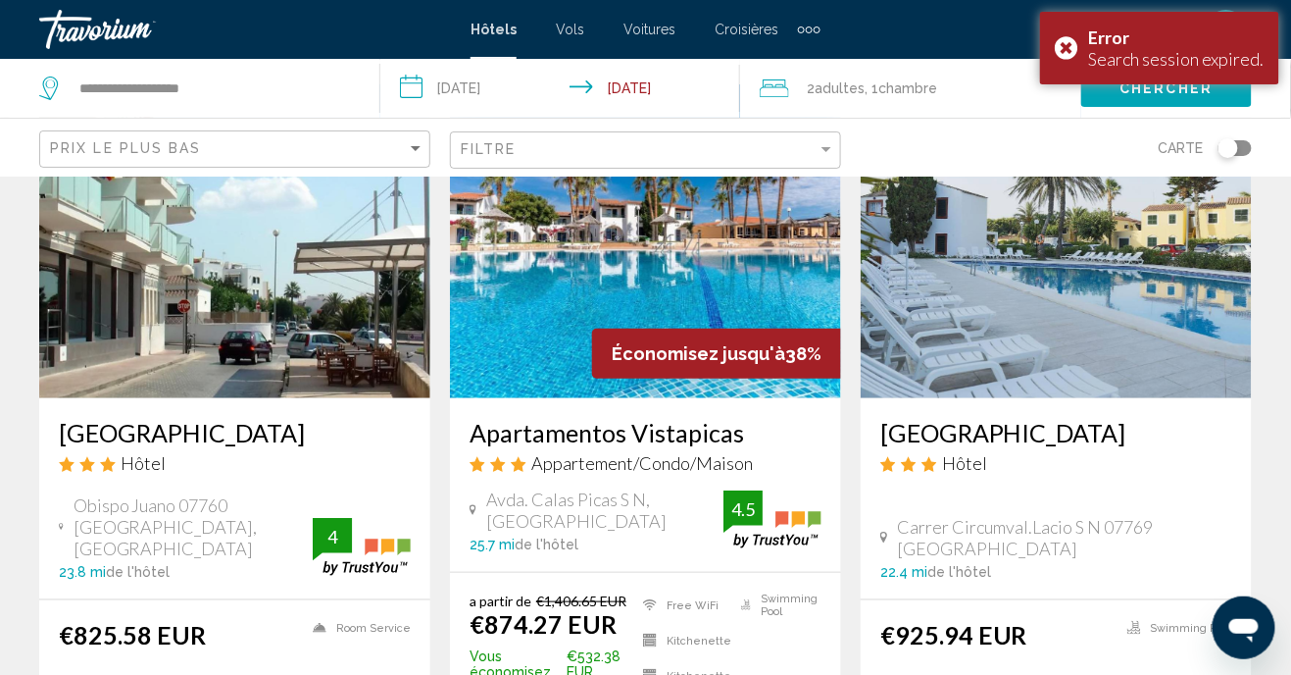
click at [1078, 494] on div "Aparthotel Flora Park Hôtel Carrer Circumval.Lacio S N 07769 Cala'n Bosch Ciuta…" at bounding box center [1056, 498] width 391 height 201
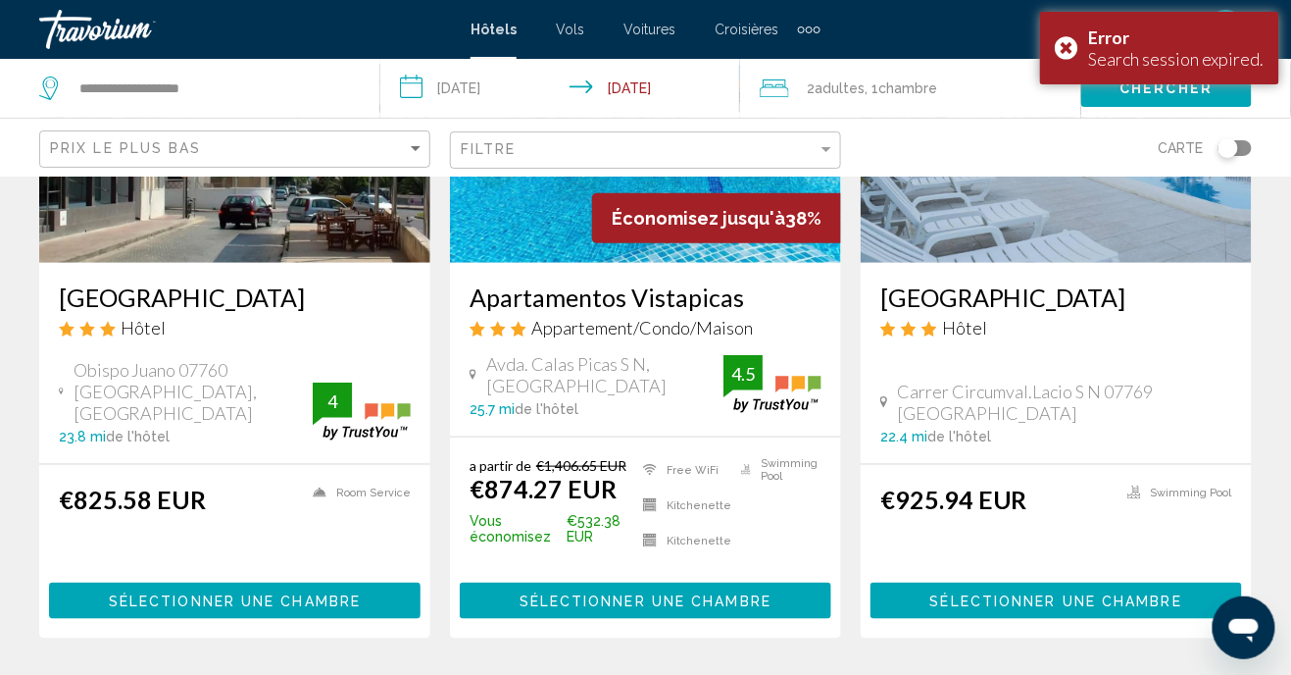
scroll to position [298, 0]
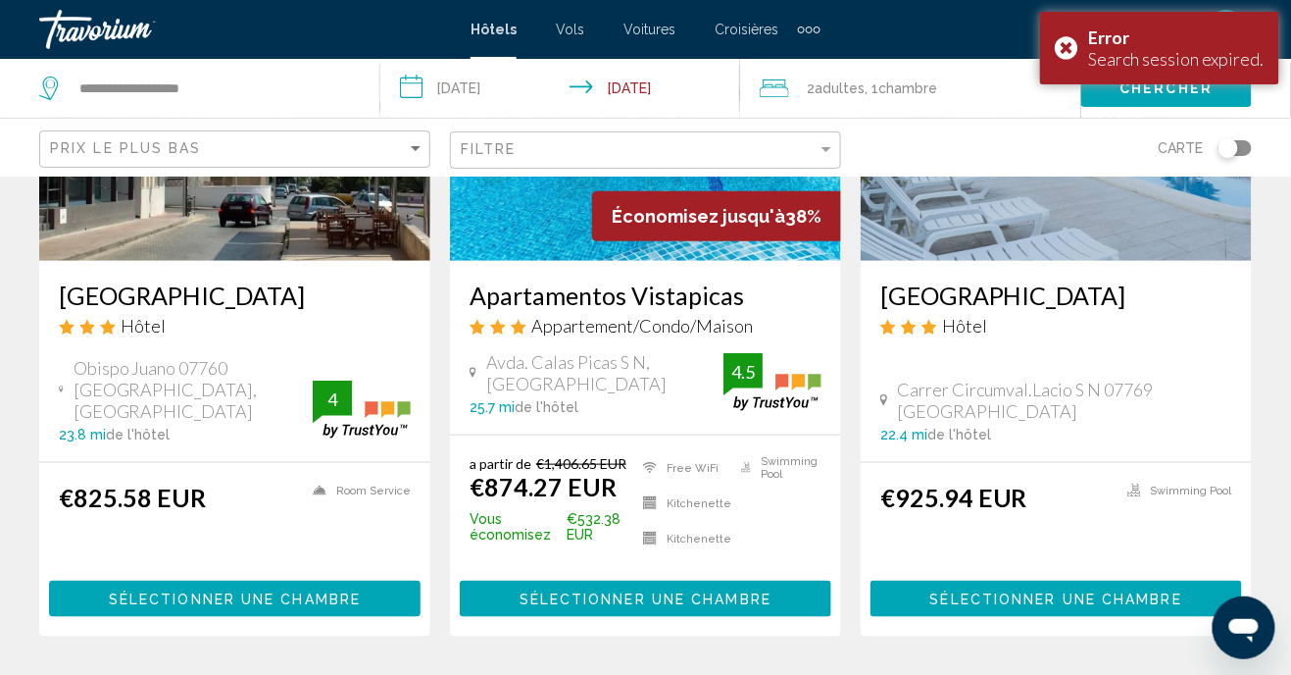
click at [1054, 534] on div "€925.94 EUR Swimming Pool" at bounding box center [1056, 521] width 352 height 78
click at [1100, 357] on div "Aparthotel Flora Park Hôtel Carrer Circumval.Lacio S N 07769 Cala'n Bosch Ciuta…" at bounding box center [1056, 361] width 391 height 201
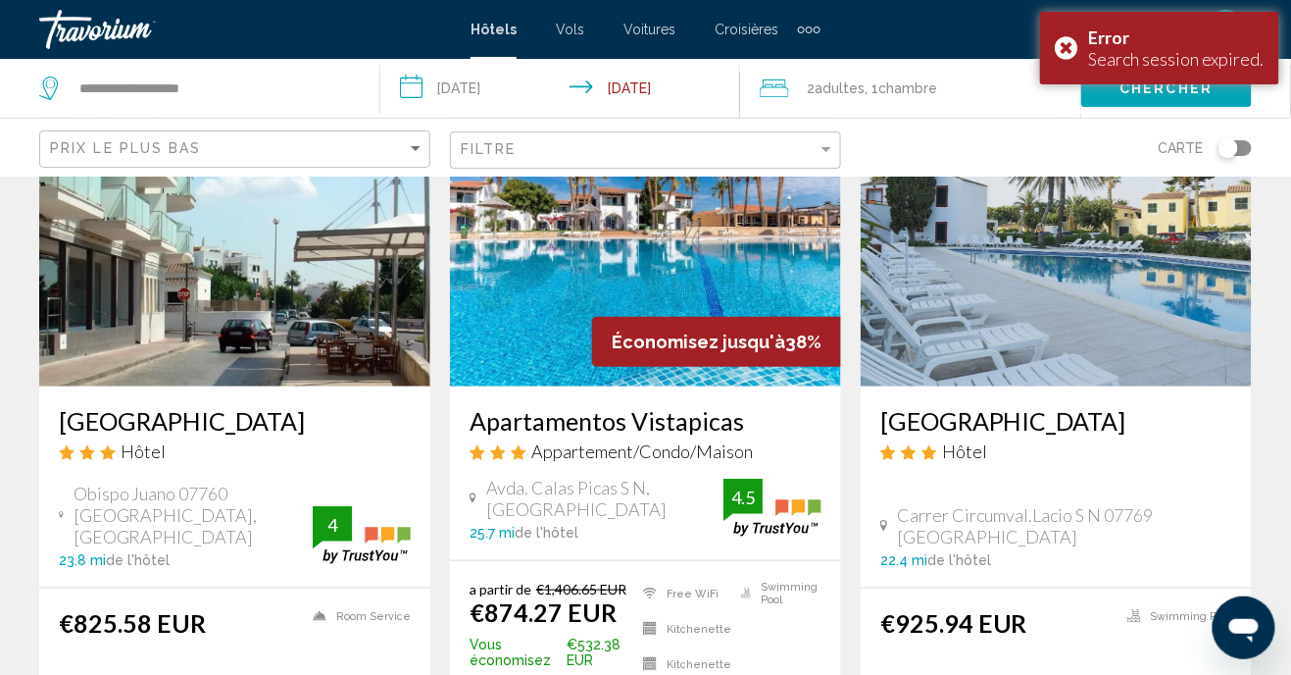
scroll to position [0, 0]
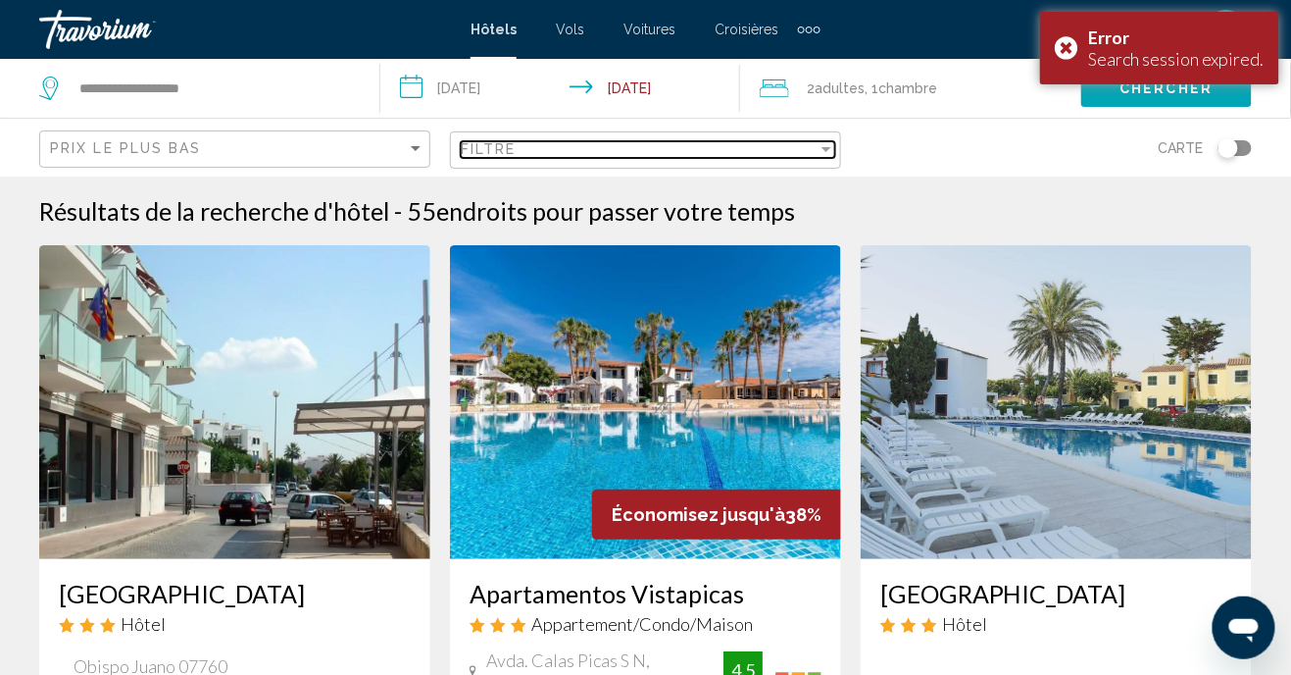
click at [816, 155] on div "Filtre" at bounding box center [639, 149] width 357 height 16
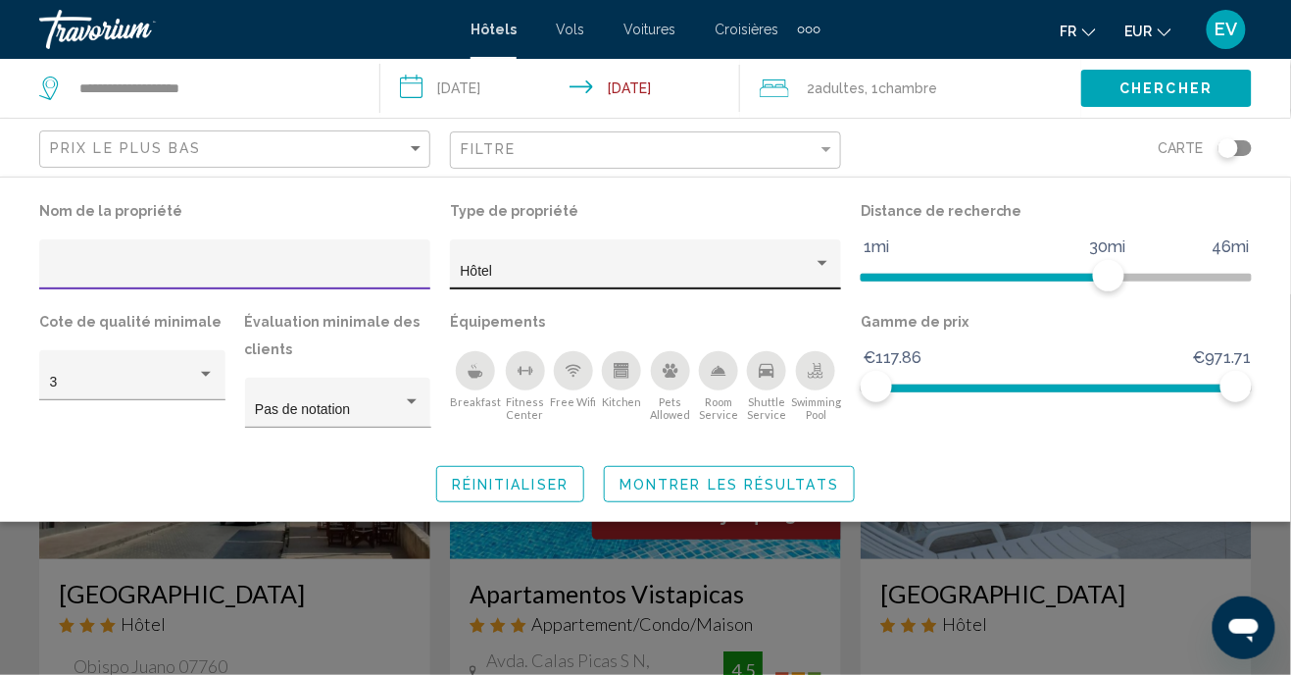
click at [811, 271] on div "Hôtel" at bounding box center [637, 272] width 353 height 16
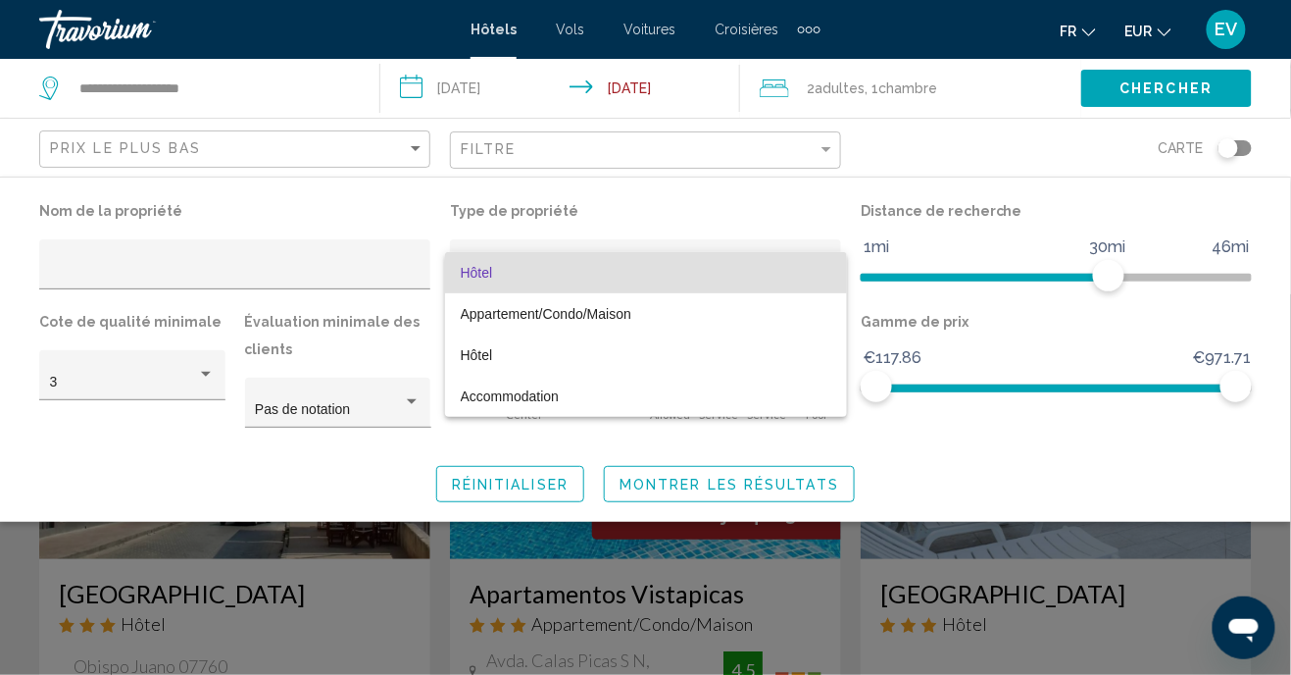
click at [770, 277] on span "Hôtel" at bounding box center [646, 272] width 371 height 41
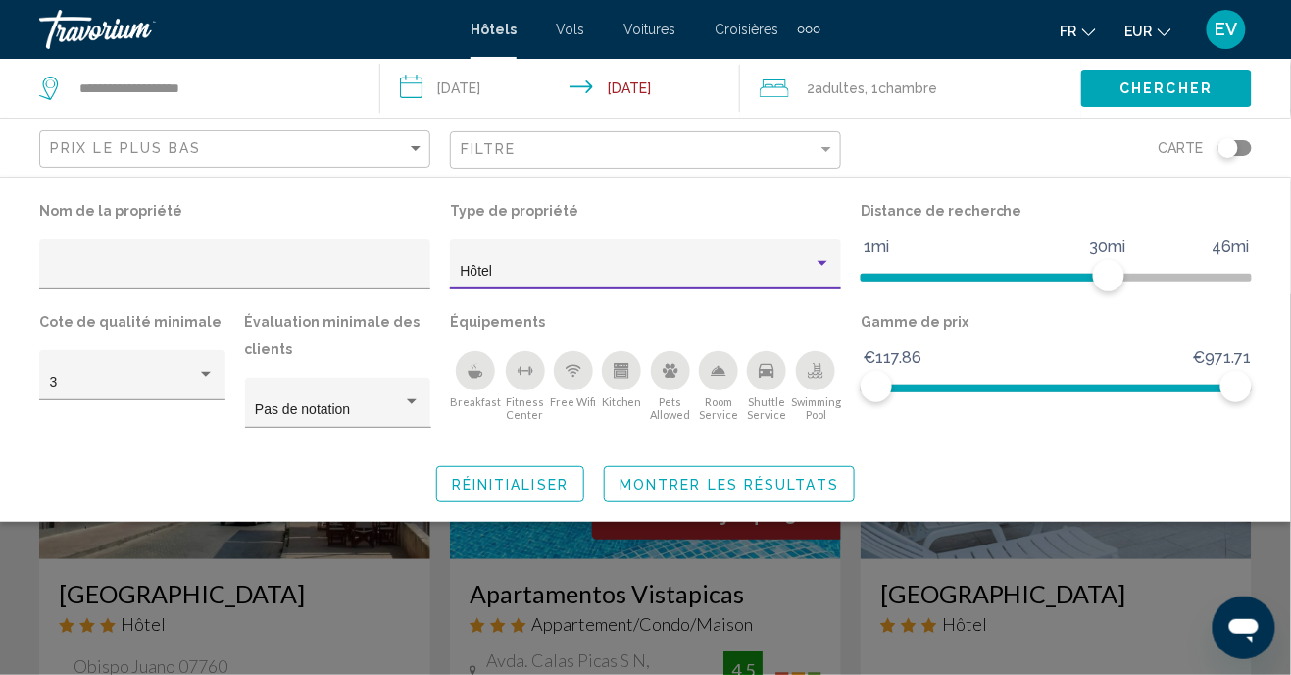
click at [750, 498] on button "Montrer les résultats" at bounding box center [729, 484] width 251 height 36
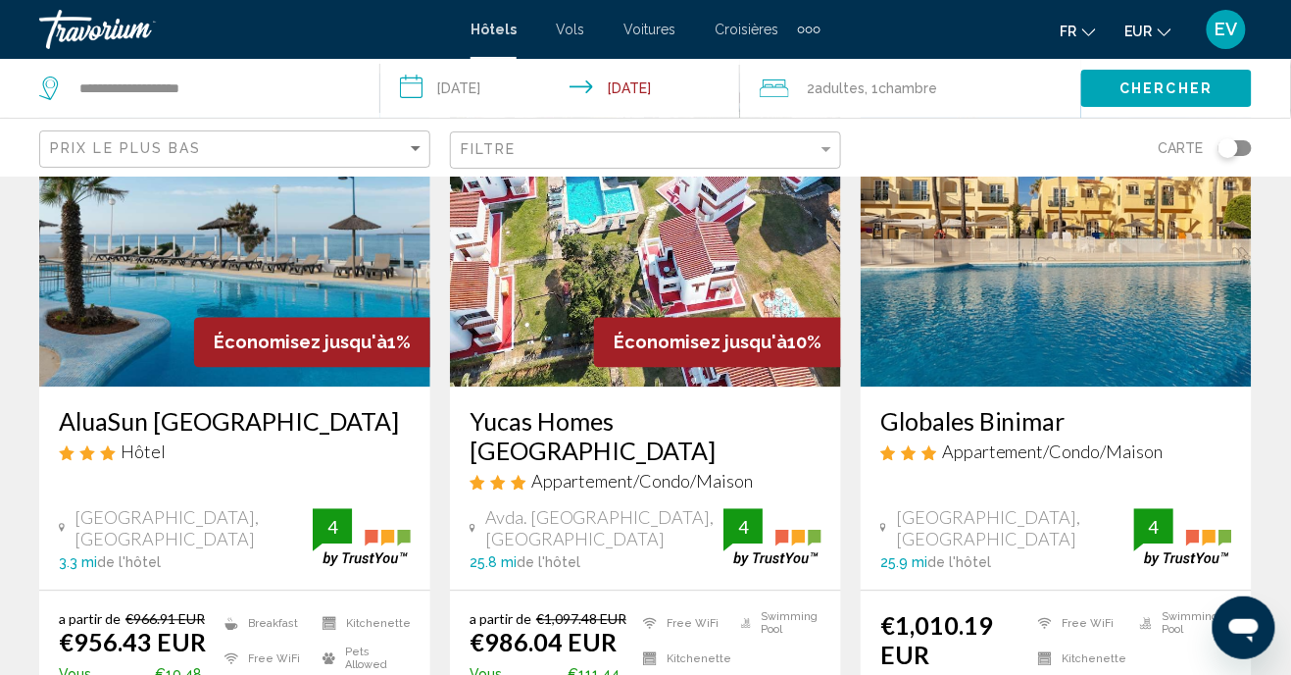
scroll to position [970, 0]
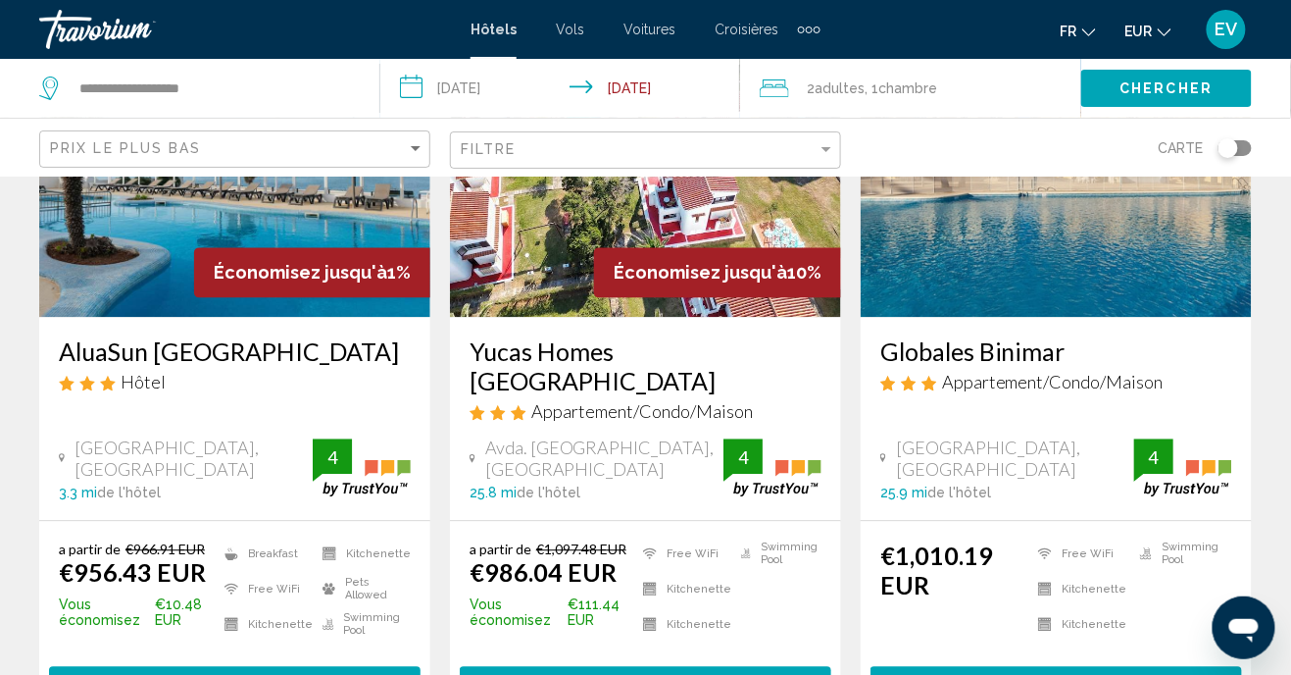
click at [229, 472] on div "AluaSun Far Menorca Hotel Hôtel Avenida Octava, Sant Lluis 3.3 mi de l'hôtel 4" at bounding box center [234, 419] width 391 height 203
click at [346, 674] on span "Sélectionner une chambre" at bounding box center [235, 686] width 252 height 16
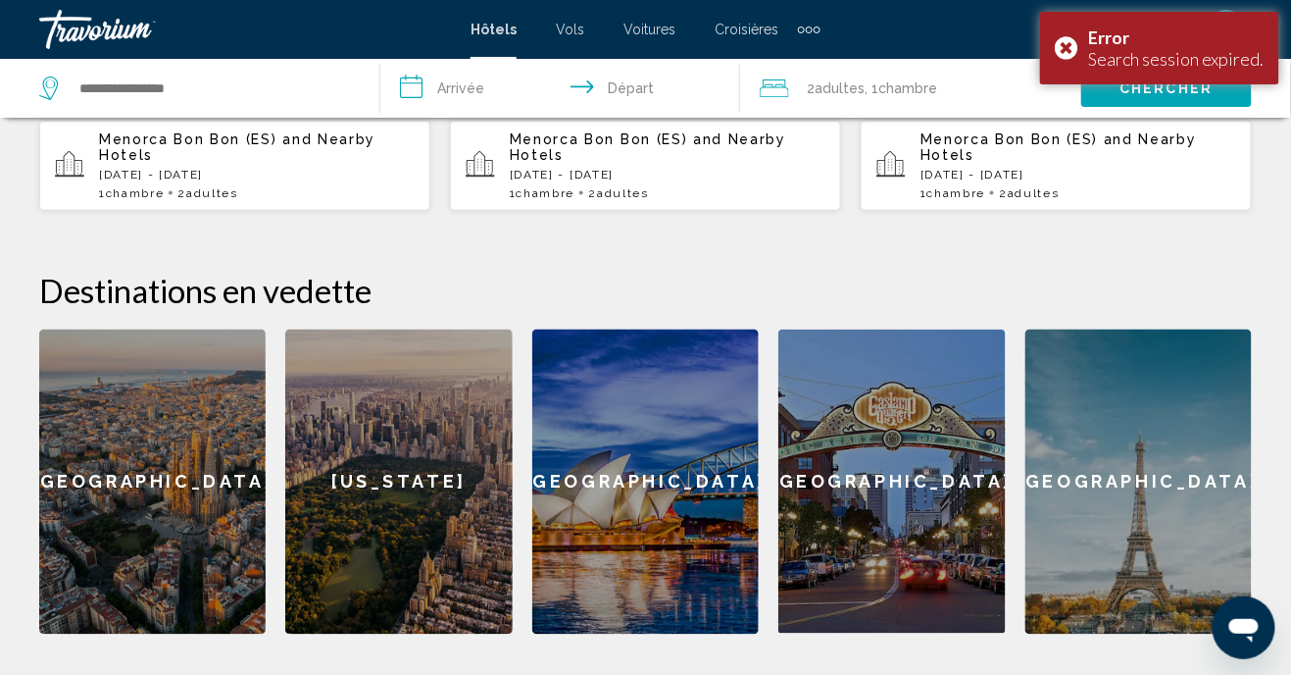
scroll to position [802, 0]
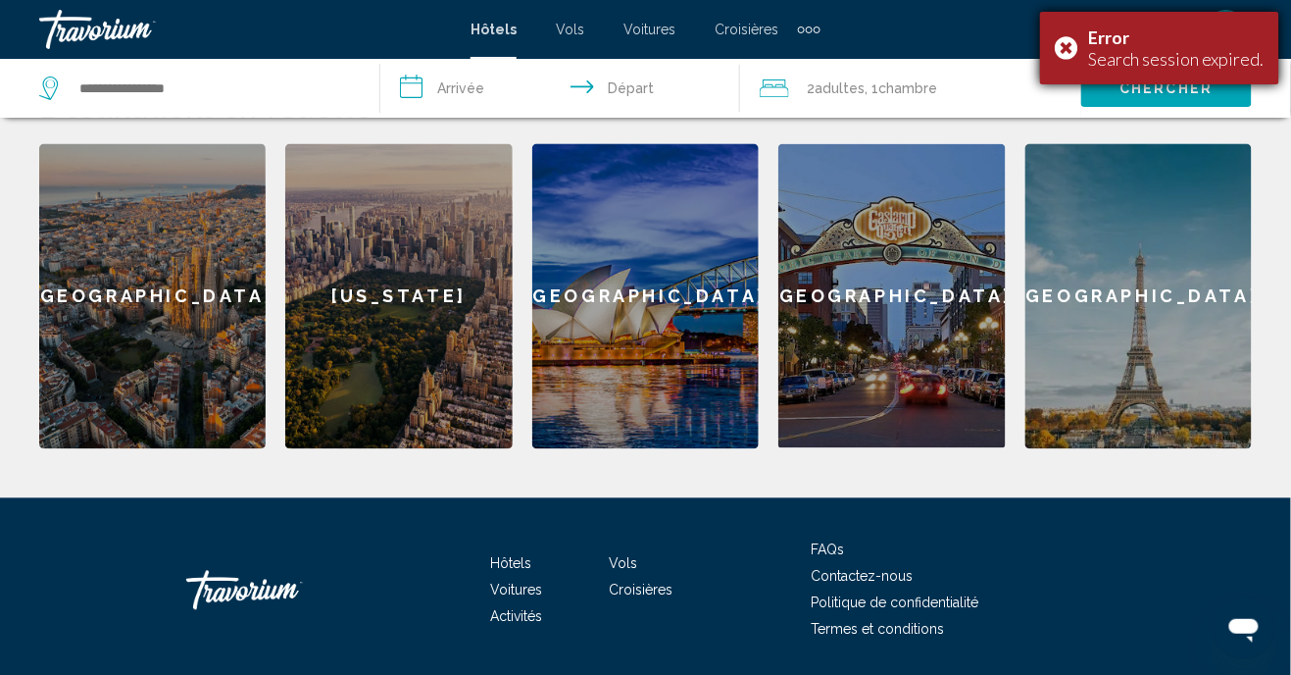
click at [1050, 75] on div "Error Search session expired." at bounding box center [1159, 48] width 239 height 73
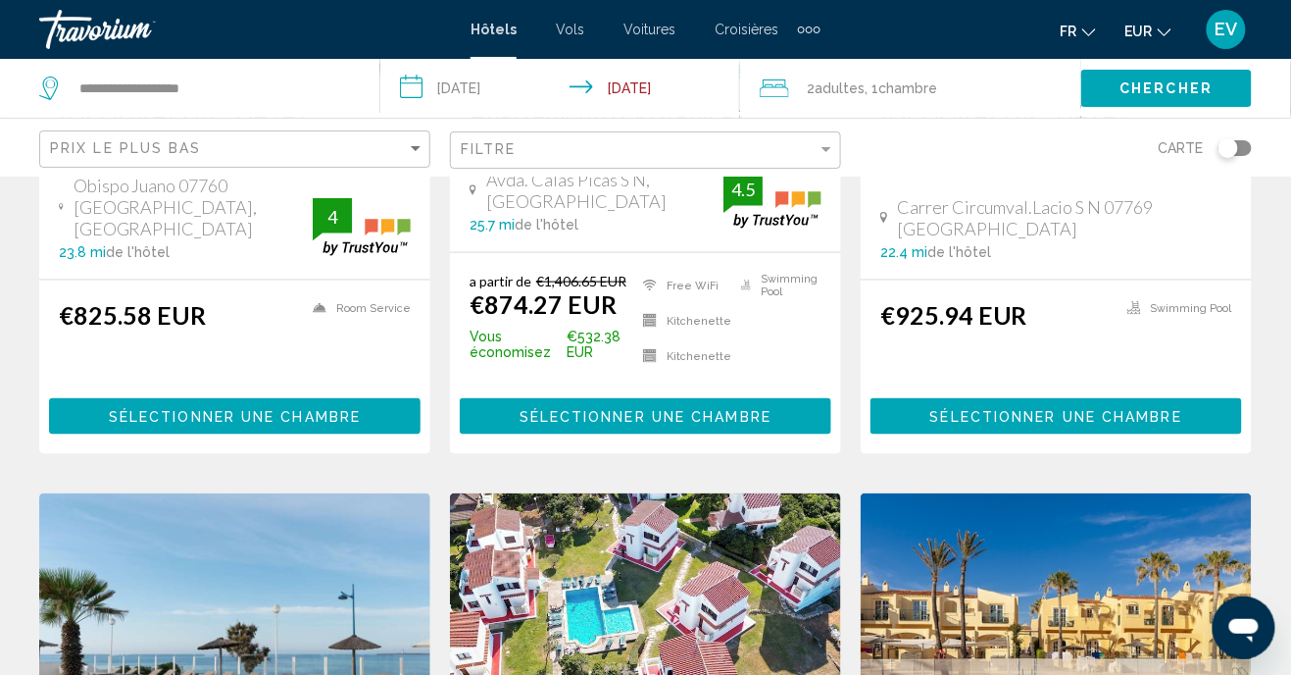
scroll to position [480, 0]
click at [339, 610] on img "Main content" at bounding box center [234, 650] width 391 height 314
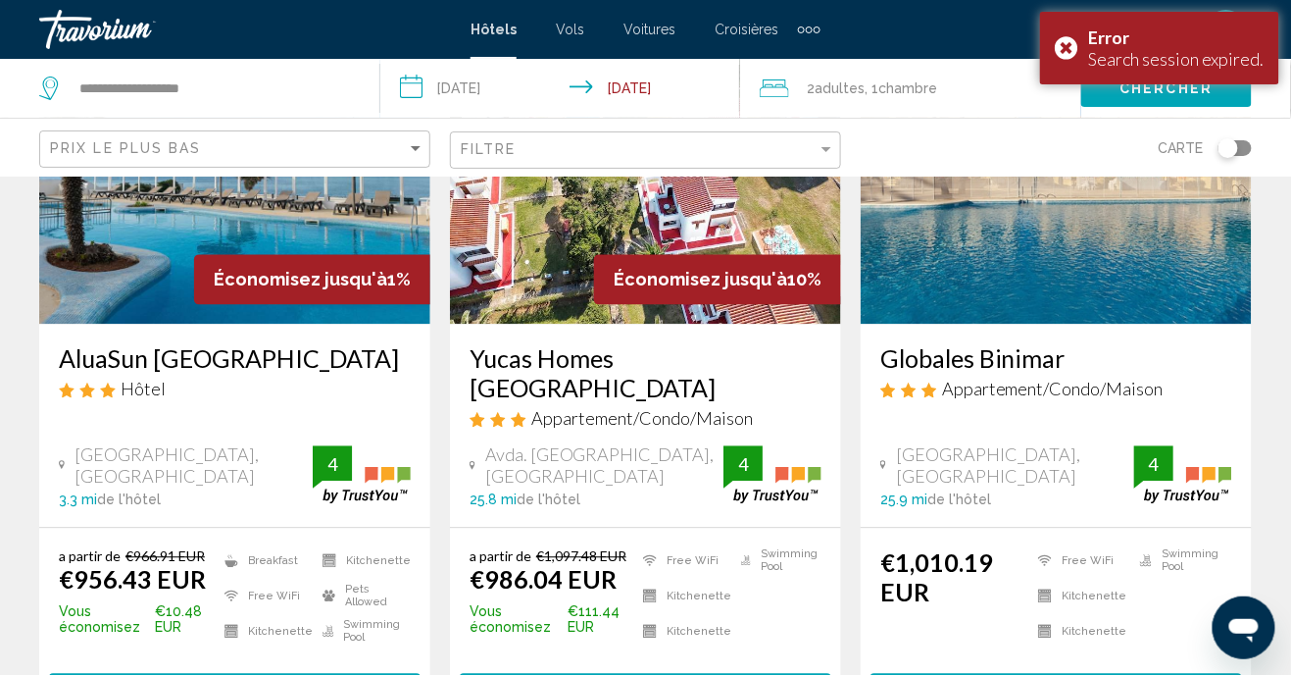
scroll to position [964, 0]
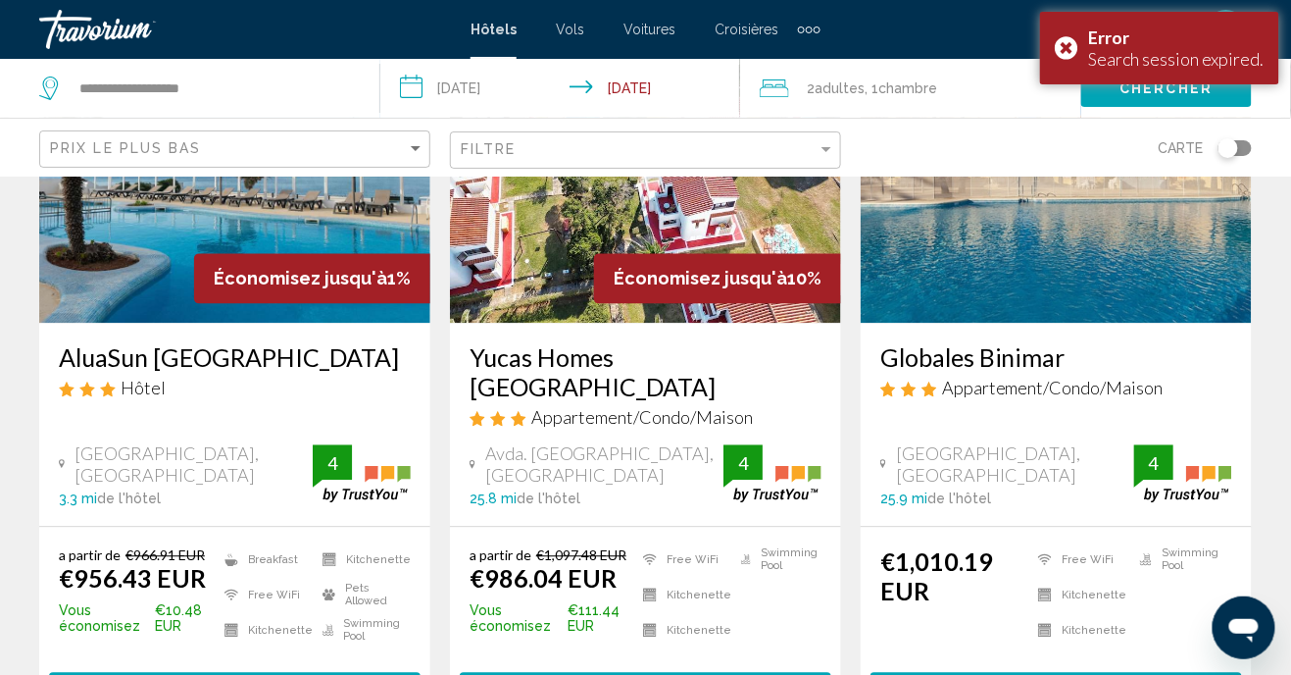
click at [345, 384] on div "Hôtel" at bounding box center [235, 388] width 352 height 22
click at [337, 246] on img "Main content" at bounding box center [234, 167] width 391 height 314
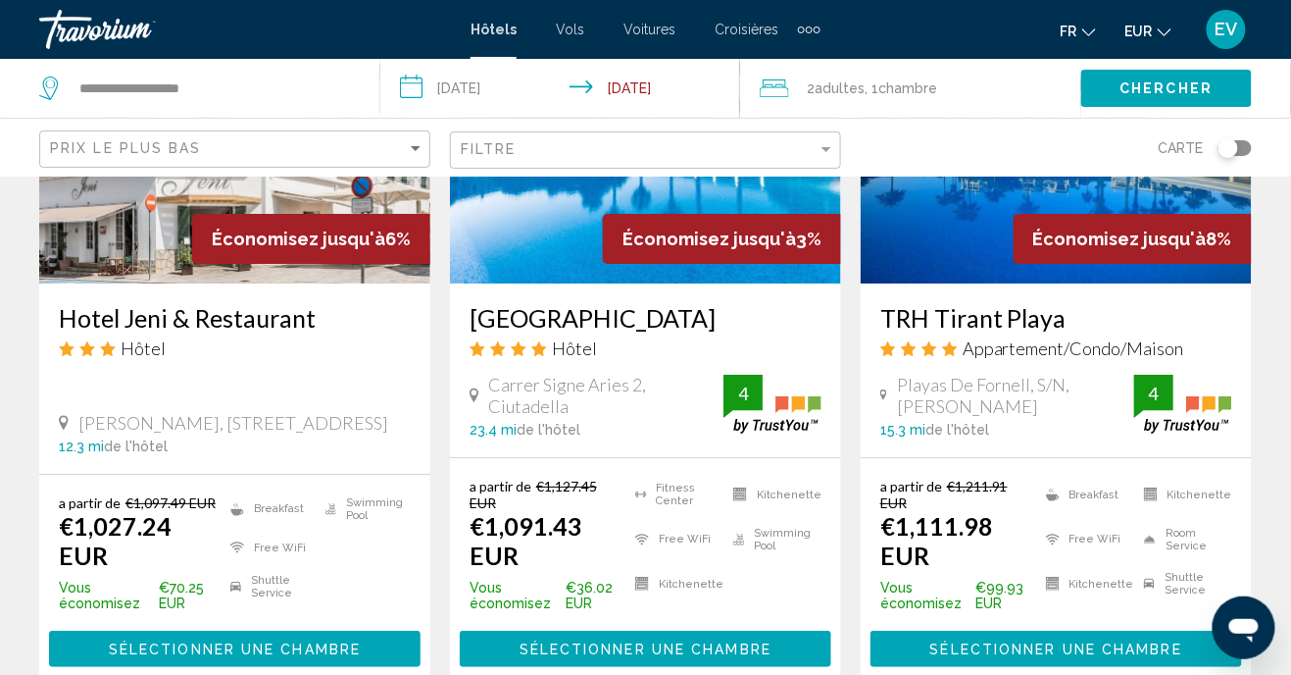
scroll to position [1763, 0]
click at [720, 641] on span "Sélectionner une chambre" at bounding box center [646, 649] width 252 height 16
